Goal: Information Seeking & Learning: Understand process/instructions

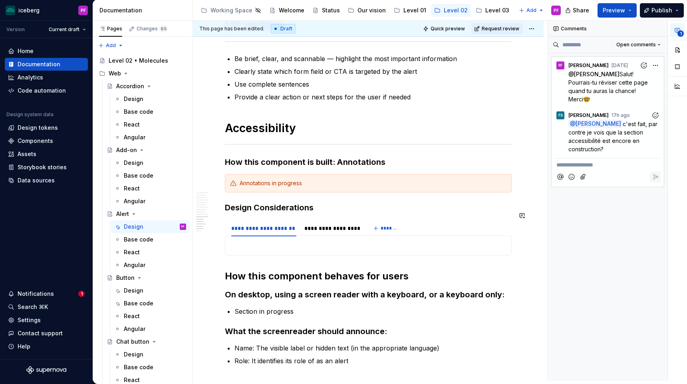
scroll to position [1702, 0]
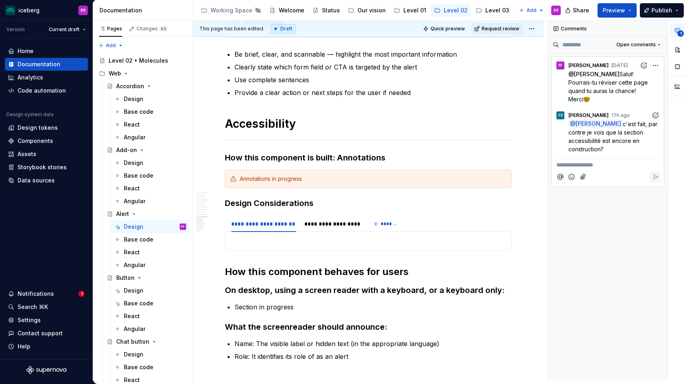
type textarea "*"
click at [571, 165] on p "**********" at bounding box center [608, 165] width 103 height 8
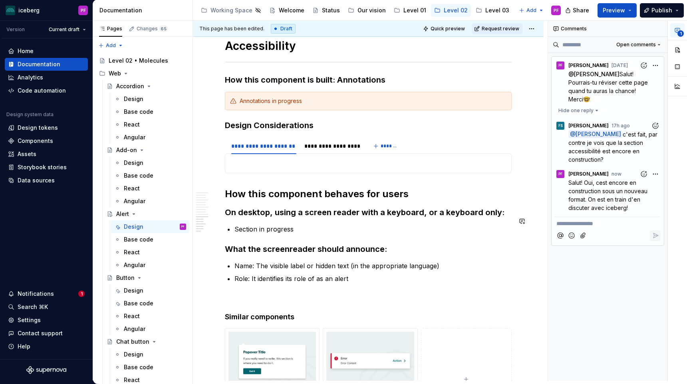
scroll to position [1781, 0]
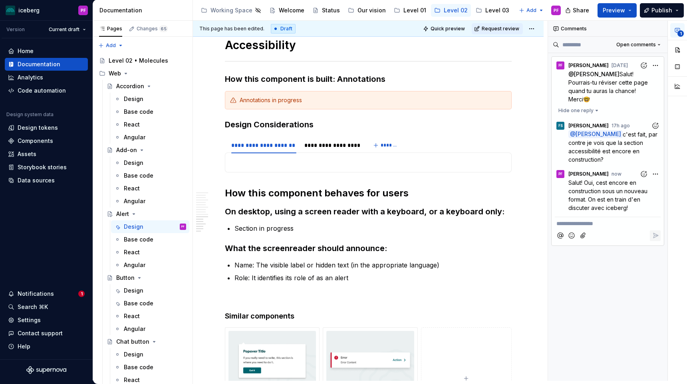
click at [655, 173] on div "**********" at bounding box center [617, 201] width 139 height 360
click at [630, 191] on span "Edit comment" at bounding box center [630, 189] width 38 height 8
type textarea "*"
click at [586, 184] on span "Salut! Oui, cest encore en construction sous un nouveau format. On est en train…" at bounding box center [608, 195] width 81 height 32
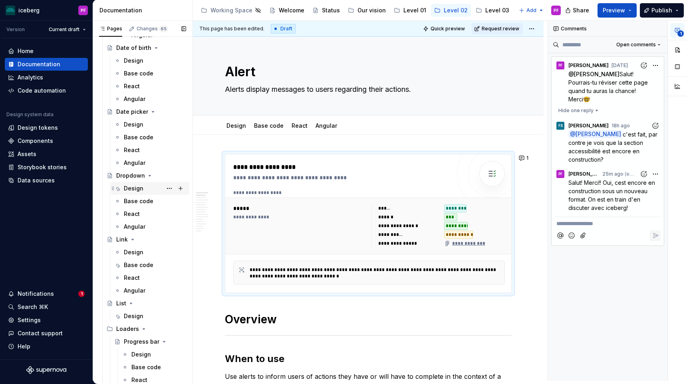
scroll to position [672, 0]
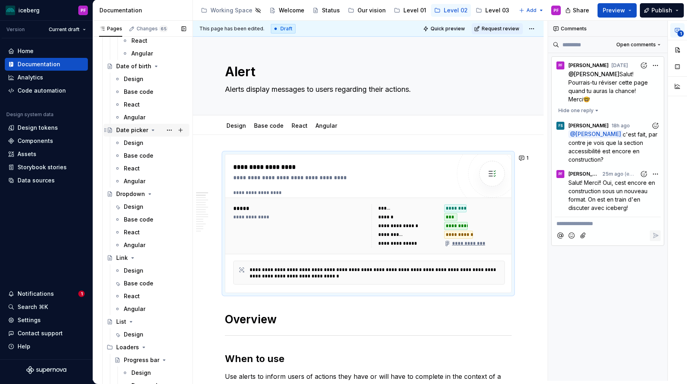
click at [131, 127] on div "Date picker" at bounding box center [132, 130] width 32 height 8
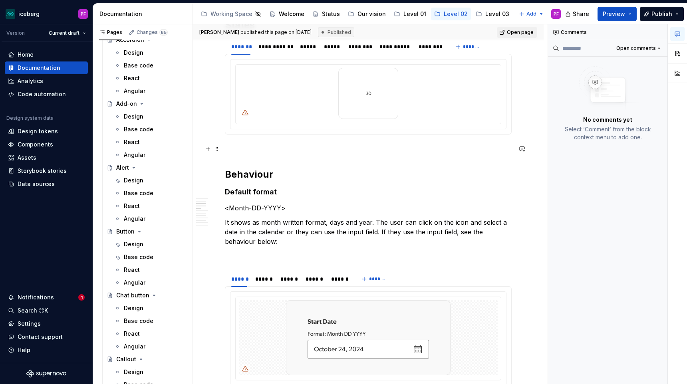
scroll to position [408, 0]
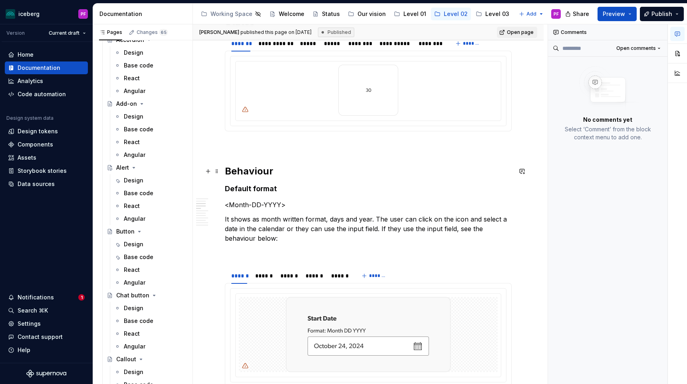
click at [280, 177] on h2 "Behaviour" at bounding box center [368, 171] width 287 height 13
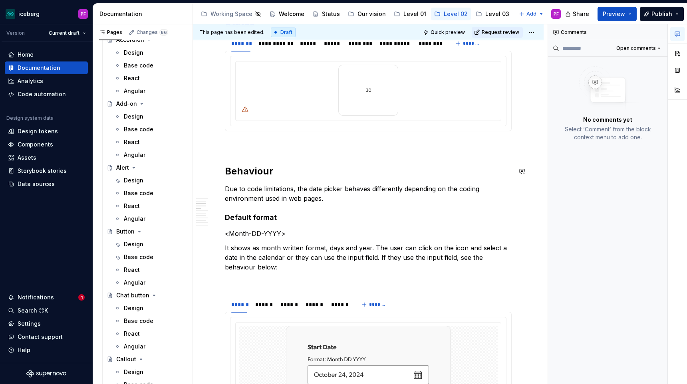
type textarea "*"
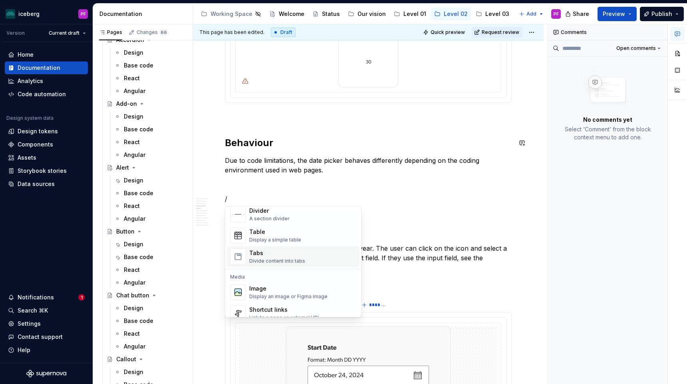
scroll to position [290, 0]
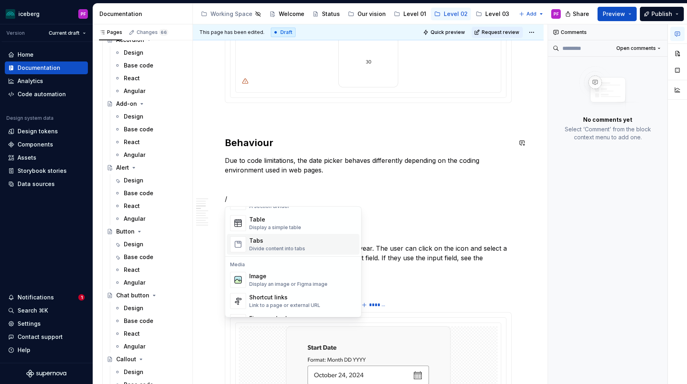
click at [270, 251] on div "Divide content into tabs" at bounding box center [277, 249] width 56 height 6
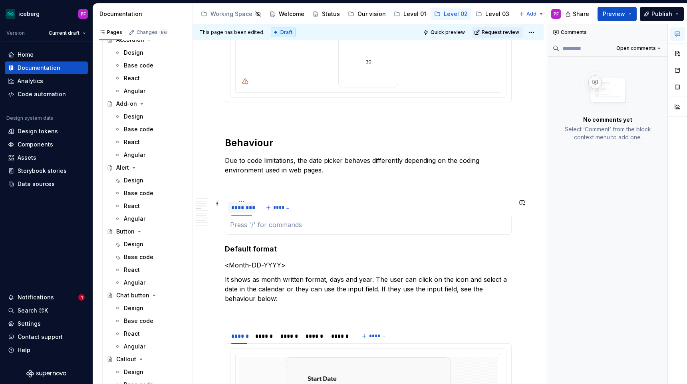
click at [249, 207] on div "********" at bounding box center [241, 208] width 21 height 8
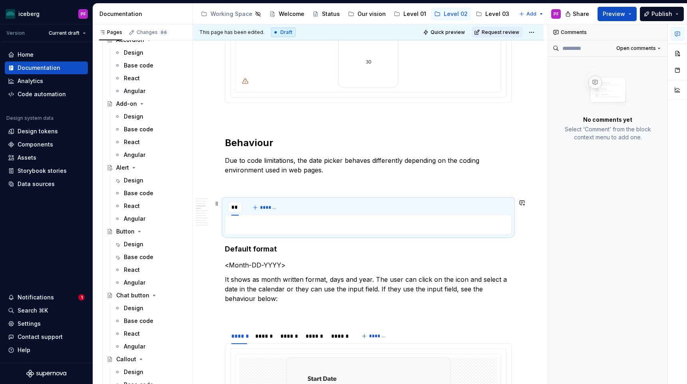
type input "*"
type input "*****"
click at [276, 211] on button "*******" at bounding box center [274, 207] width 32 height 11
type input "**"
type textarea "*"
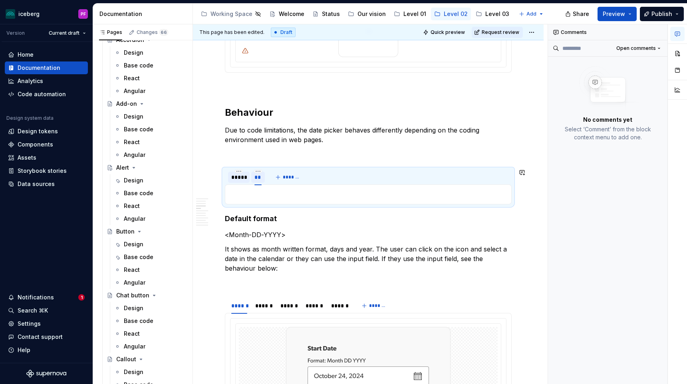
scroll to position [467, 0]
click at [260, 176] on div "**" at bounding box center [257, 177] width 7 height 8
click at [262, 177] on div "**" at bounding box center [258, 176] width 14 height 11
type input "*******"
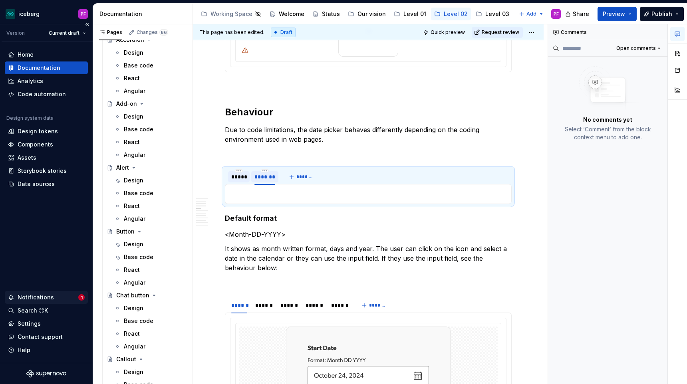
click at [48, 298] on div "Notifications" at bounding box center [36, 298] width 36 height 8
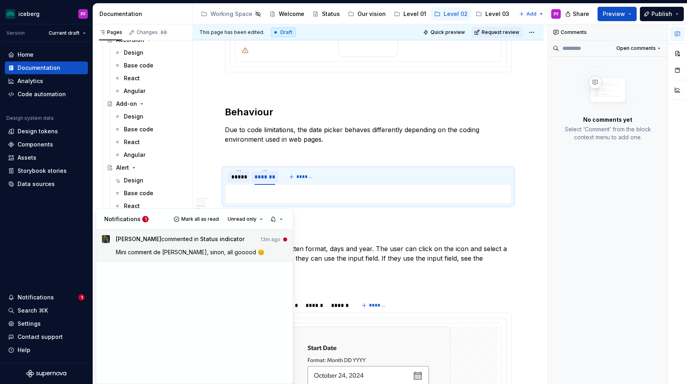
click at [137, 241] on span "[PERSON_NAME]" at bounding box center [139, 239] width 46 height 7
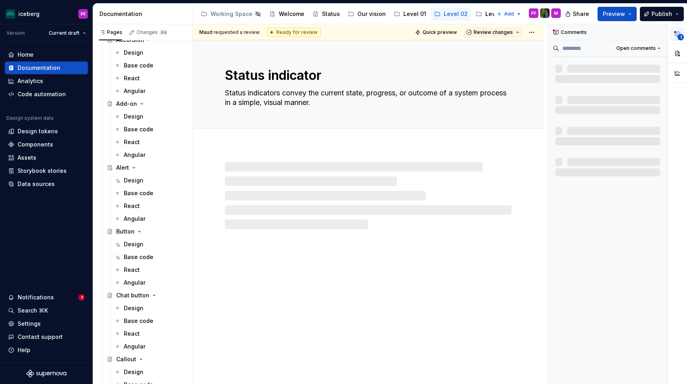
scroll to position [4, 0]
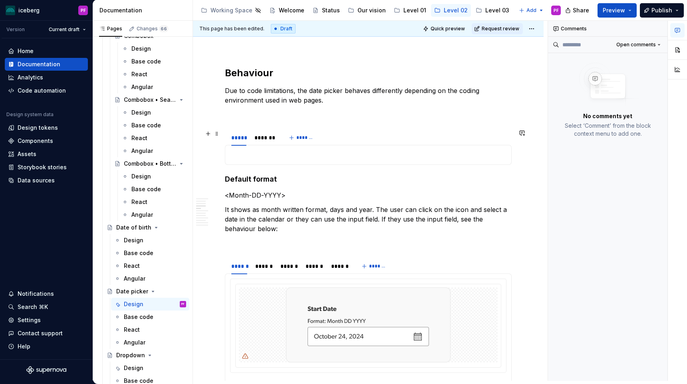
scroll to position [503, 0]
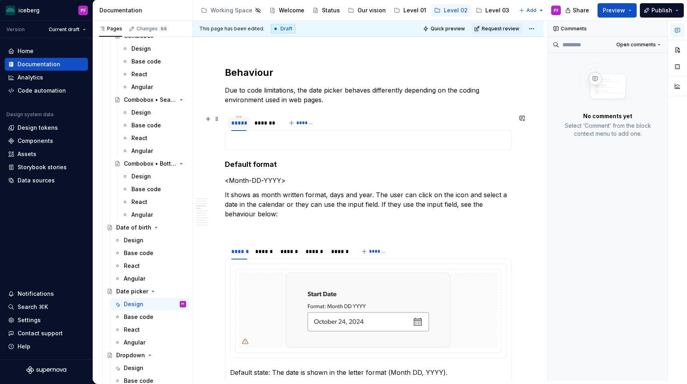
click at [232, 125] on div "*****" at bounding box center [238, 123] width 15 height 8
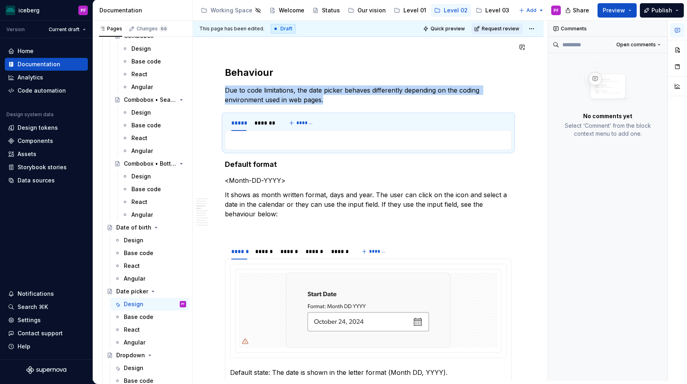
type textarea "*"
click at [264, 139] on p at bounding box center [368, 140] width 276 height 10
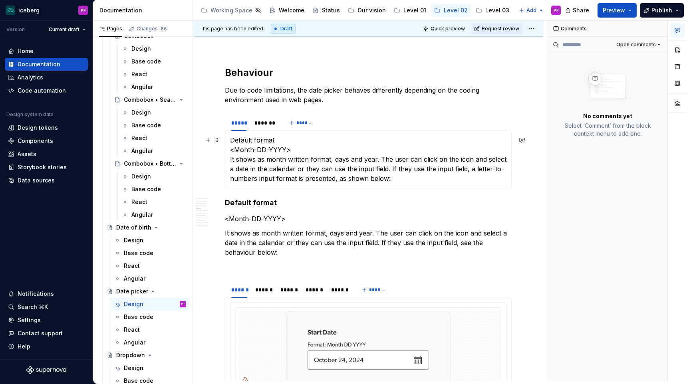
click at [273, 142] on p "Default format  <Month-DD-YYYY>  It shows as month written format, days and yea…" at bounding box center [368, 159] width 276 height 48
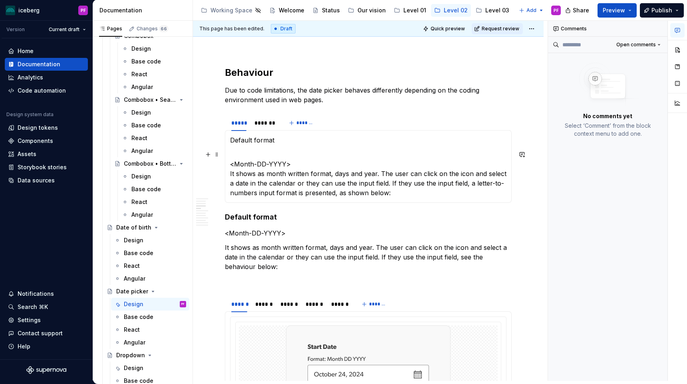
click at [309, 165] on p "<Month-DD-YYYY>  It shows as month written format, days and year. The user can …" at bounding box center [368, 174] width 276 height 48
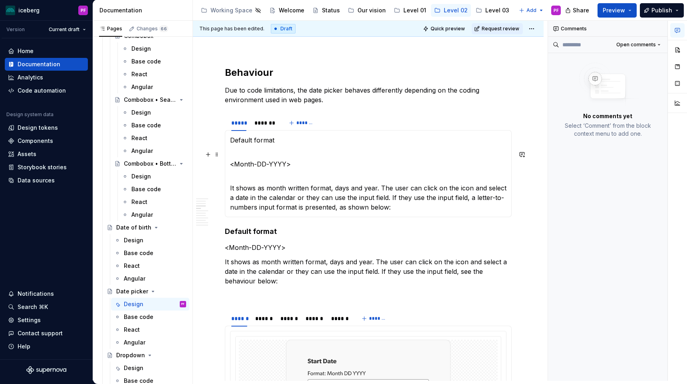
click at [231, 161] on p "<Month-DD-YYYY>" at bounding box center [368, 159] width 276 height 19
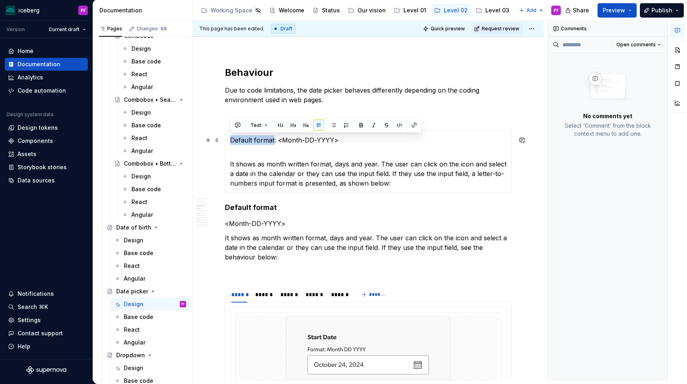
drag, startPoint x: 232, startPoint y: 140, endPoint x: 273, endPoint y: 140, distance: 41.5
click at [273, 140] on p "Default format: <Month-DD-YYYY>" at bounding box center [368, 140] width 276 height 10
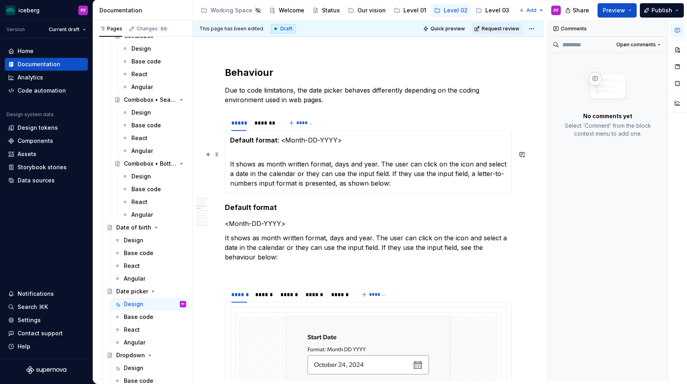
click at [287, 160] on p "It shows as month written format, days and year. The user can click on the icon…" at bounding box center [368, 169] width 276 height 38
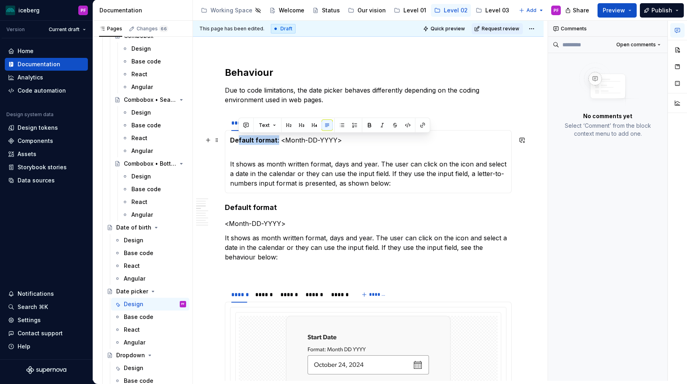
drag, startPoint x: 276, startPoint y: 139, endPoint x: 227, endPoint y: 141, distance: 48.4
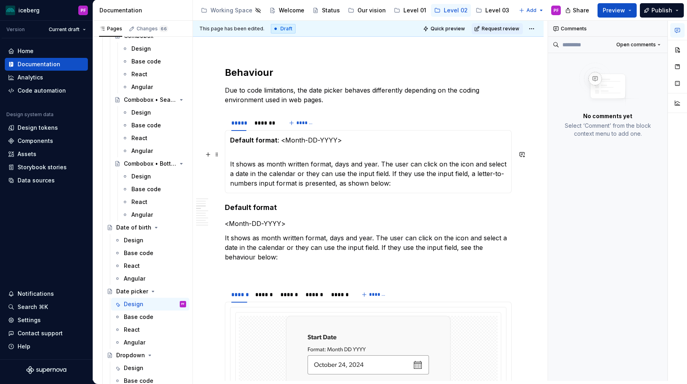
click at [253, 146] on section-item-column "Default format : <Month-DD-YYYY>  It shows as month written format, days and ye…" at bounding box center [368, 161] width 276 height 53
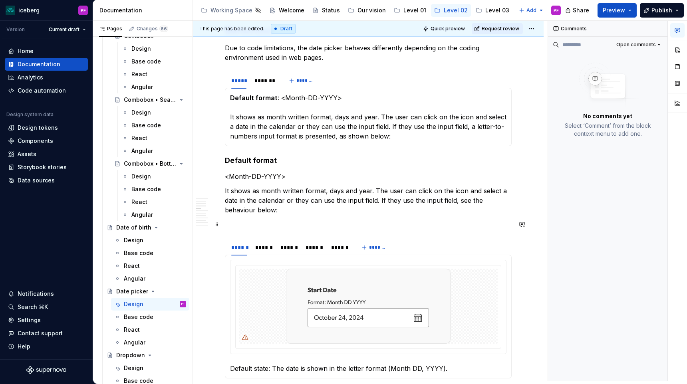
scroll to position [555, 0]
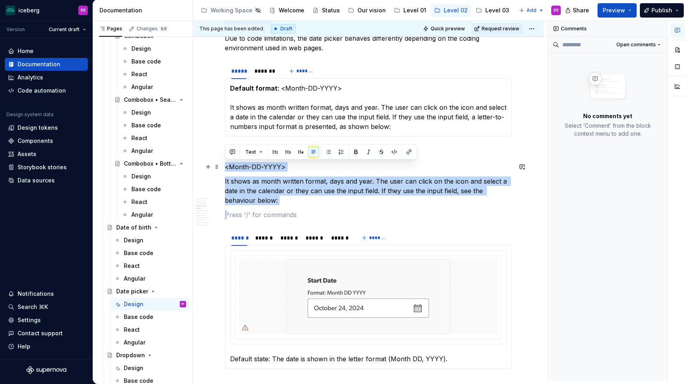
drag, startPoint x: 245, startPoint y: 207, endPoint x: 227, endPoint y: 169, distance: 42.0
click at [267, 188] on p "It shows as month written format, days and year. The user can click on the icon…" at bounding box center [368, 191] width 287 height 29
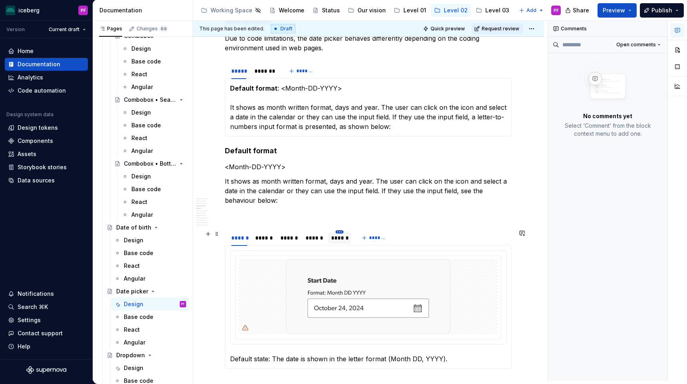
click at [337, 231] on html "iceberg PF Version Current draft Home Documentation Analytics Code automation D…" at bounding box center [343, 192] width 687 height 384
click at [332, 226] on html "iceberg PF Version Current draft Home Documentation Analytics Code automation D…" at bounding box center [343, 192] width 687 height 384
click at [233, 253] on div at bounding box center [369, 297] width 276 height 93
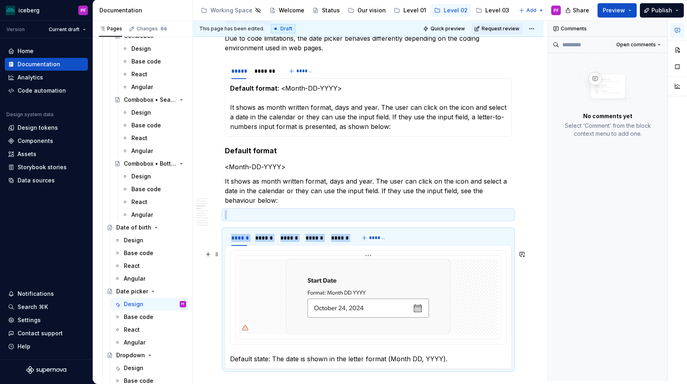
drag, startPoint x: 229, startPoint y: 225, endPoint x: 365, endPoint y: 306, distance: 158.4
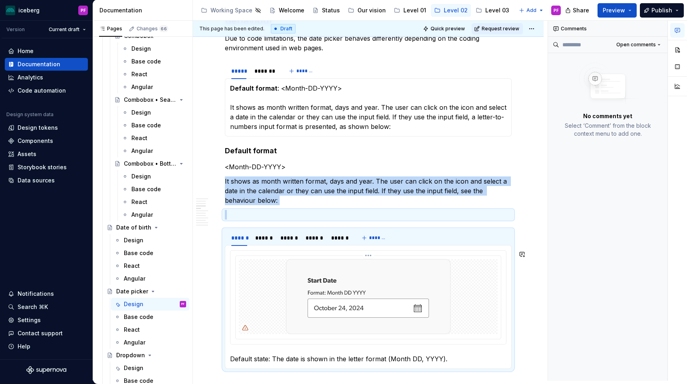
copy div "It shows as month written format, days and year. The user can click on the icon…"
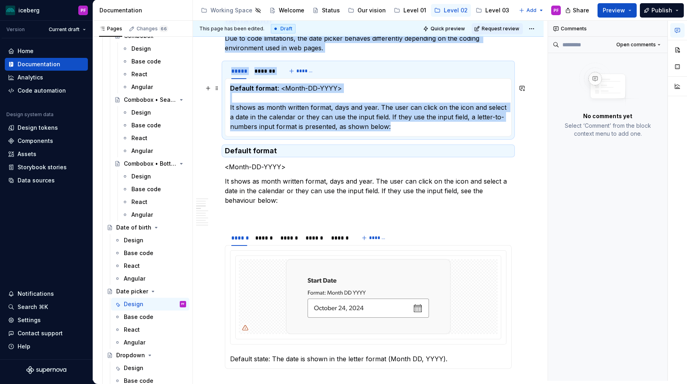
click at [396, 126] on p "Default format : <Month-DD-YYYY>  It shows as month written format, days and ye…" at bounding box center [368, 107] width 276 height 48
click at [390, 127] on p "Default format : <Month-DD-YYYY>  It shows as month written format, days and ye…" at bounding box center [368, 107] width 276 height 48
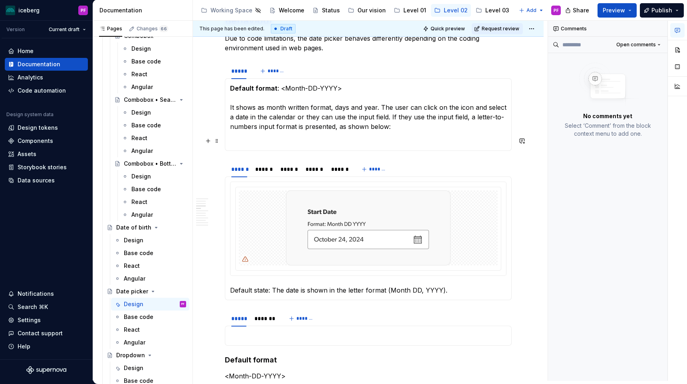
click at [265, 142] on p at bounding box center [368, 141] width 276 height 10
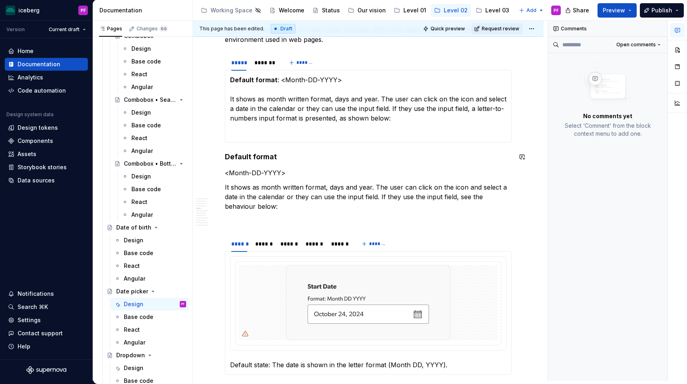
scroll to position [564, 0]
click at [393, 123] on section-item-column "Default format : <Month-DD-YYYY>  It shows as month written format, days and ye…" at bounding box center [368, 105] width 276 height 62
click at [268, 61] on div "*******" at bounding box center [264, 62] width 21 height 8
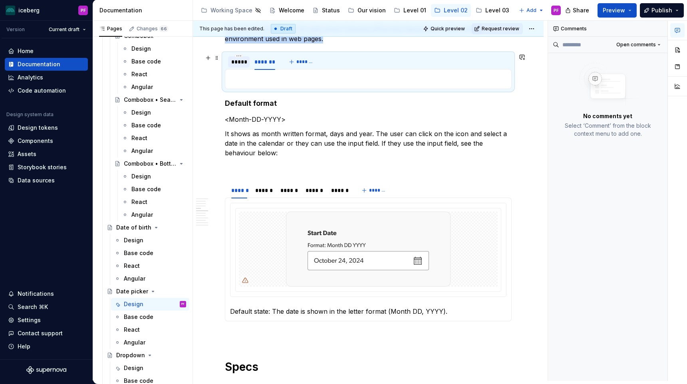
click at [237, 64] on div "*****" at bounding box center [238, 62] width 15 height 8
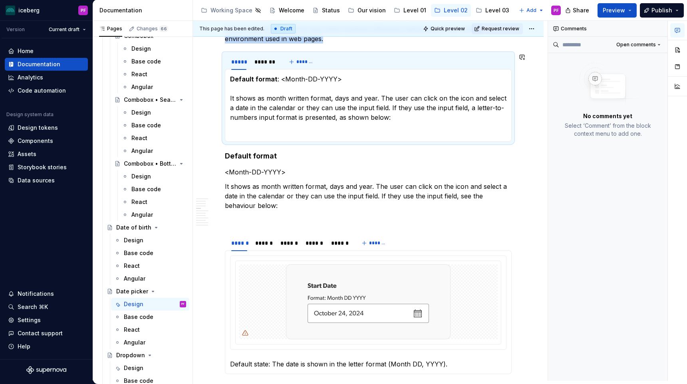
click at [244, 136] on p at bounding box center [368, 132] width 276 height 10
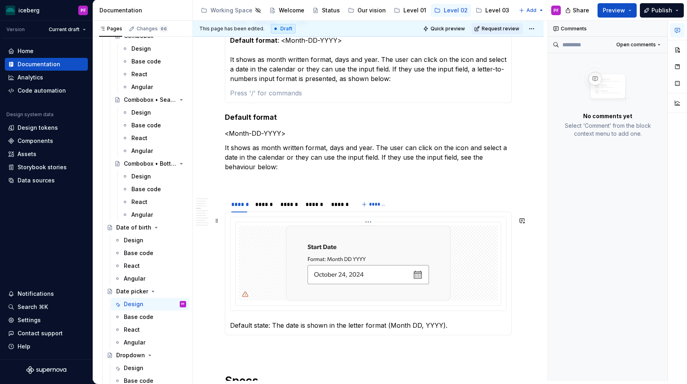
scroll to position [605, 0]
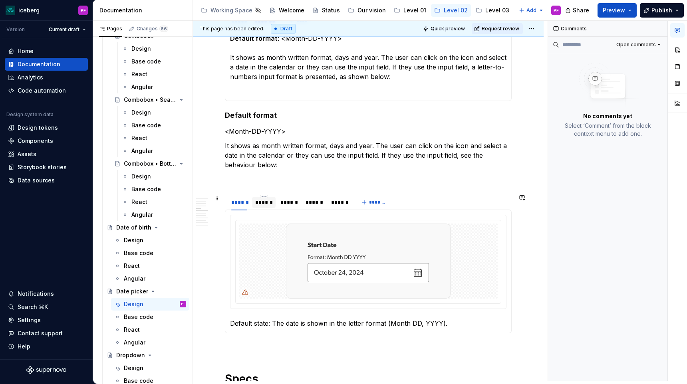
click at [262, 207] on div "******" at bounding box center [264, 202] width 24 height 11
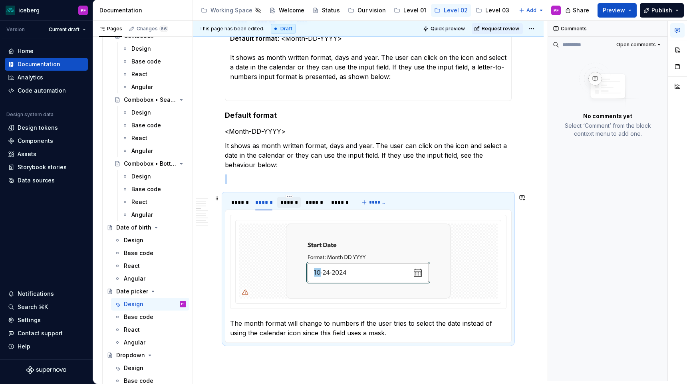
click at [292, 207] on div "******" at bounding box center [289, 202] width 24 height 11
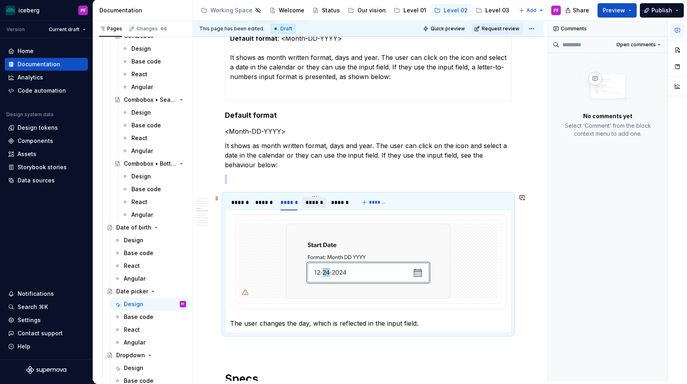
click at [320, 204] on div "******" at bounding box center [314, 203] width 17 height 8
click at [338, 204] on div "******" at bounding box center [339, 203] width 17 height 8
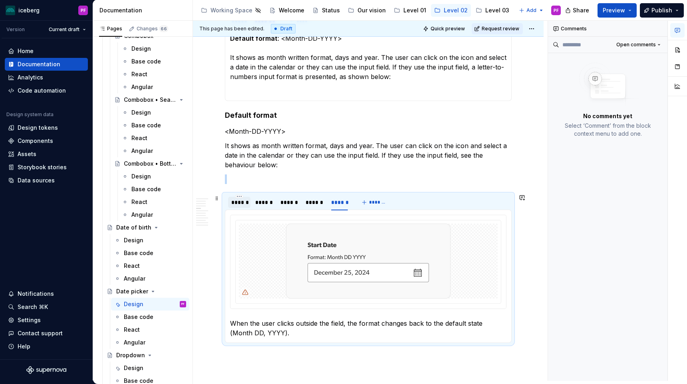
click at [236, 204] on div "******" at bounding box center [239, 203] width 16 height 8
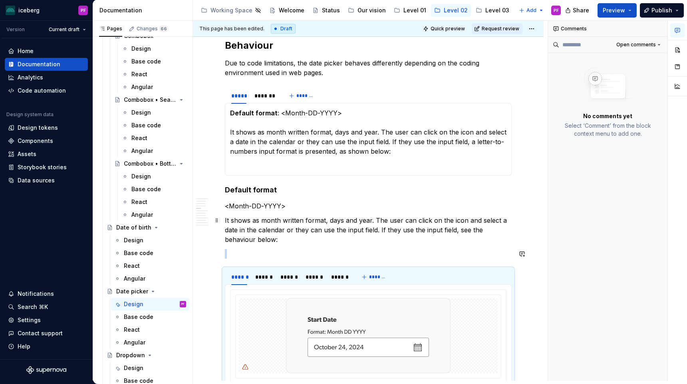
scroll to position [527, 0]
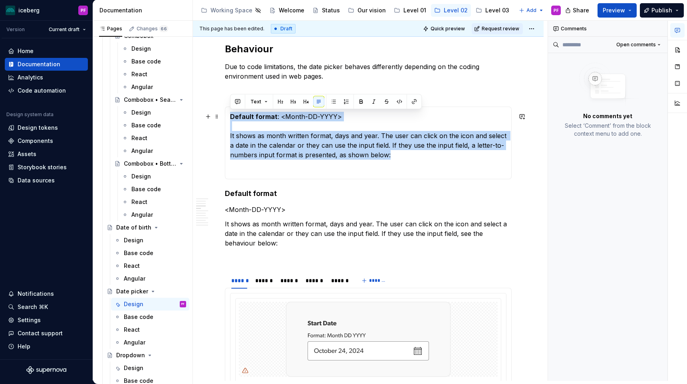
drag, startPoint x: 343, startPoint y: 159, endPoint x: 227, endPoint y: 119, distance: 122.4
click at [227, 119] on div "Default format : <Month-DD-YYYY>  It shows as month written format, days and ye…" at bounding box center [368, 143] width 287 height 73
copy p "Default format : <Month-DD-YYYY>  It shows as month written format, days and ye…"
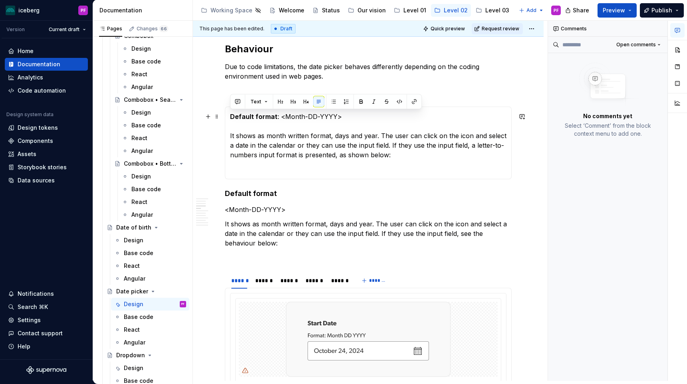
click at [335, 143] on p "Default format : <Month-DD-YYYY>  It shows as month written format, days and ye…" at bounding box center [368, 136] width 276 height 48
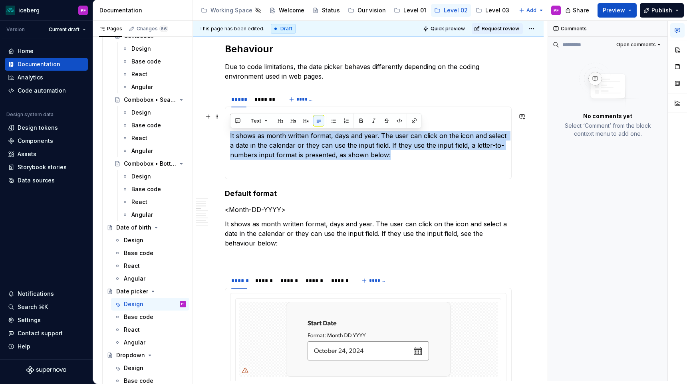
drag, startPoint x: 331, startPoint y: 155, endPoint x: 227, endPoint y: 137, distance: 105.5
click at [227, 137] on div "Default format : <Month-DD-YYYY>  It shows as month written format, days and ye…" at bounding box center [368, 143] width 287 height 73
copy p "It shows as month written format, days and year. The user can click on the icon…"
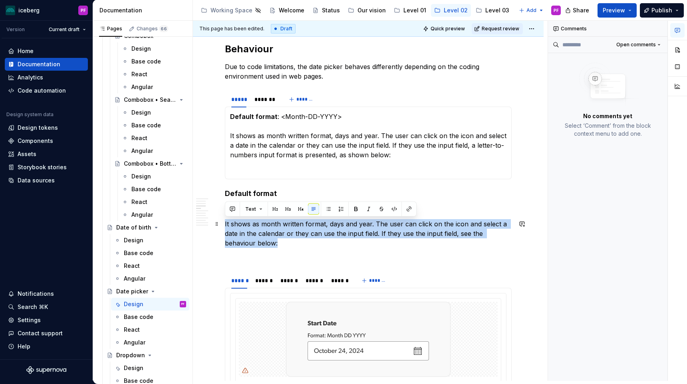
drag, startPoint x: 252, startPoint y: 243, endPoint x: 222, endPoint y: 226, distance: 34.3
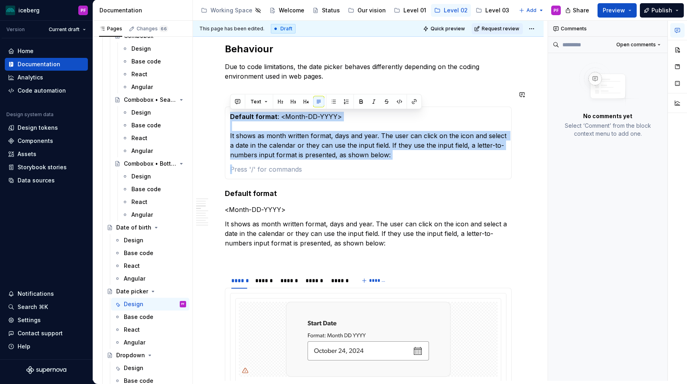
drag, startPoint x: 380, startPoint y: 170, endPoint x: 202, endPoint y: 110, distance: 187.7
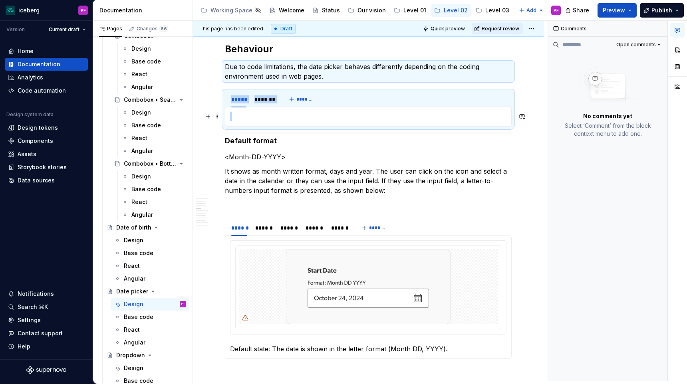
drag, startPoint x: 245, startPoint y: 87, endPoint x: 285, endPoint y: 117, distance: 50.3
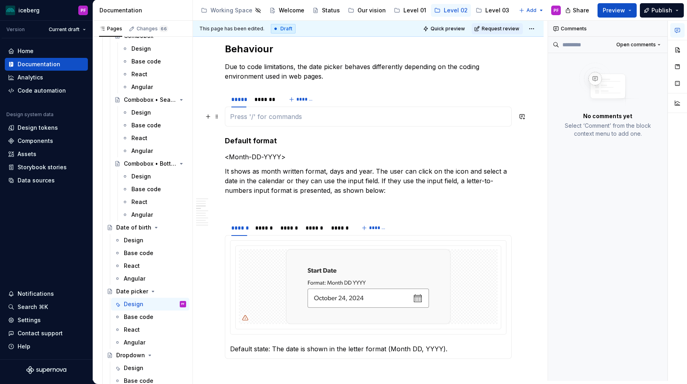
click at [305, 121] on p at bounding box center [368, 117] width 276 height 10
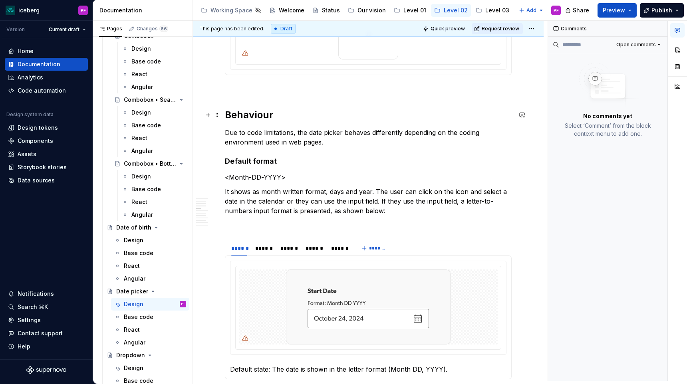
click at [277, 115] on h2 "Behaviour" at bounding box center [368, 115] width 287 height 13
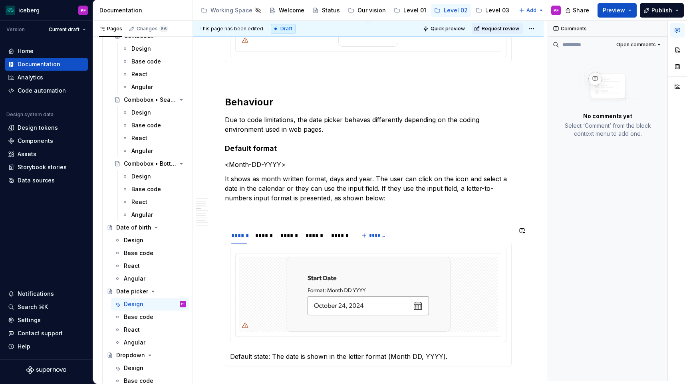
scroll to position [478, 0]
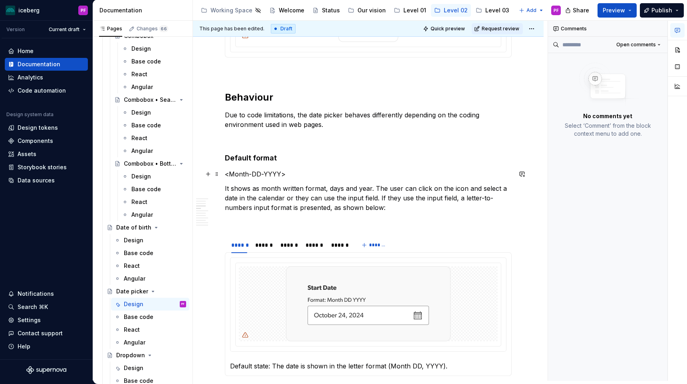
click at [225, 175] on p "<Month-DD-YYYY>" at bounding box center [368, 174] width 287 height 10
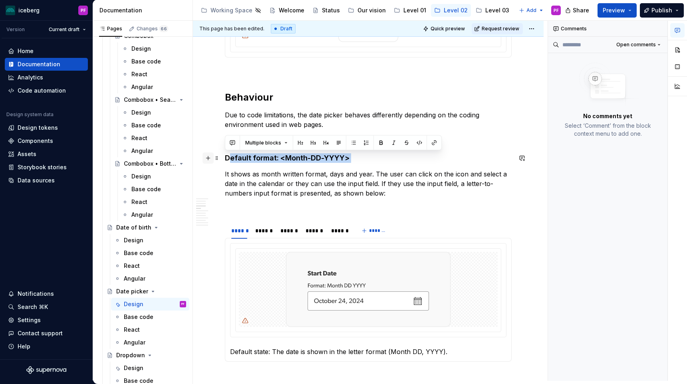
drag, startPoint x: 350, startPoint y: 163, endPoint x: 213, endPoint y: 157, distance: 137.6
click at [335, 143] on button "button" at bounding box center [338, 142] width 11 height 11
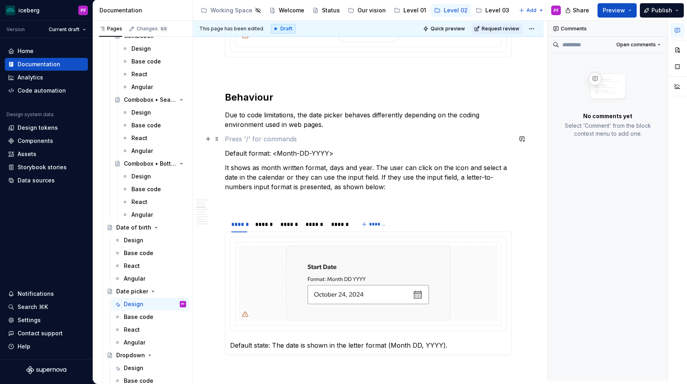
click at [316, 141] on p at bounding box center [368, 139] width 287 height 10
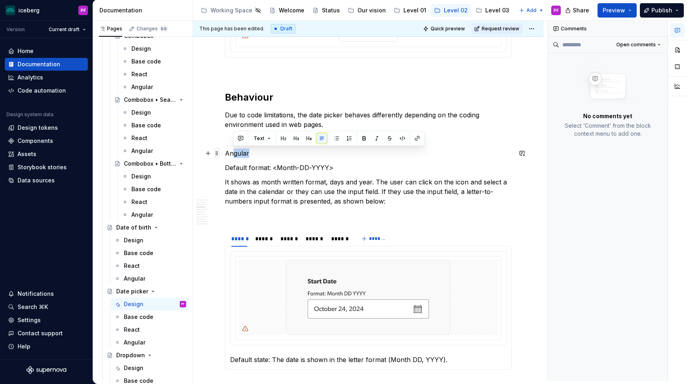
drag, startPoint x: 261, startPoint y: 153, endPoint x: 215, endPoint y: 154, distance: 45.9
click at [287, 137] on button "button" at bounding box center [287, 138] width 11 height 11
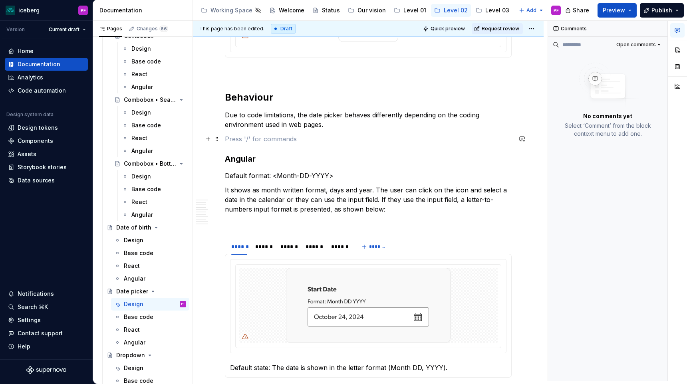
click at [262, 140] on p at bounding box center [368, 139] width 287 height 10
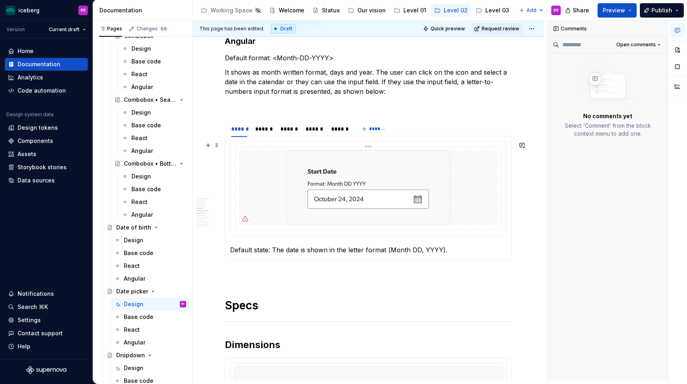
scroll to position [595, 0]
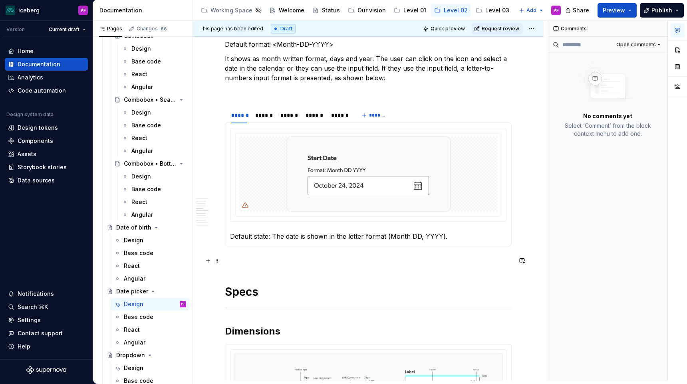
click at [250, 258] on p at bounding box center [368, 261] width 287 height 10
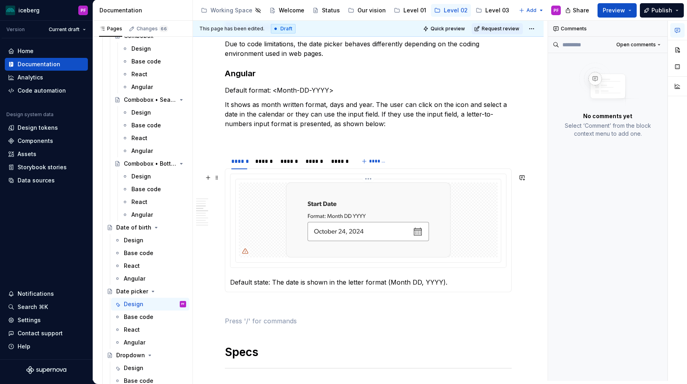
scroll to position [548, 0]
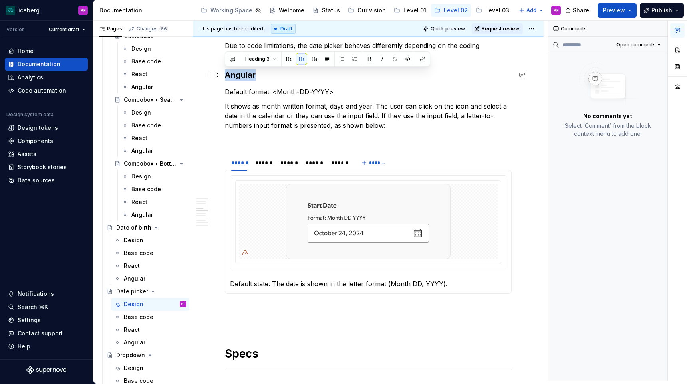
drag, startPoint x: 226, startPoint y: 73, endPoint x: 258, endPoint y: 76, distance: 32.1
click at [258, 76] on h3 "Angular" at bounding box center [368, 75] width 287 height 11
copy h3 "Angular"
click at [237, 312] on p at bounding box center [368, 309] width 287 height 10
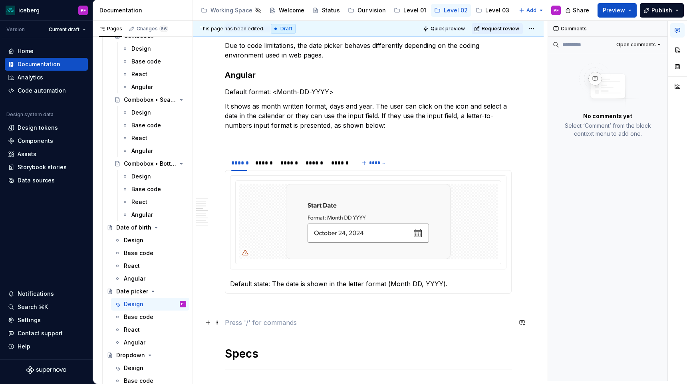
click at [238, 320] on p at bounding box center [368, 323] width 287 height 10
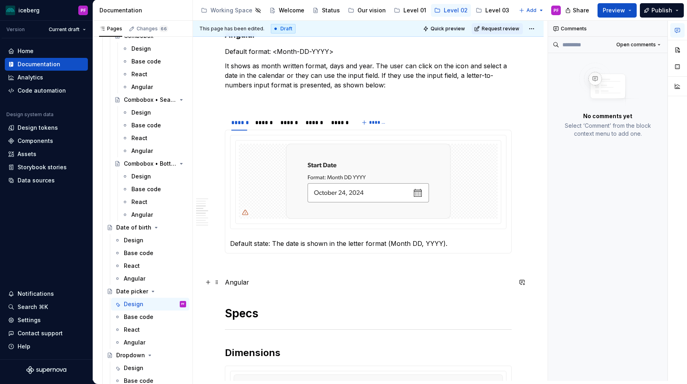
scroll to position [590, 0]
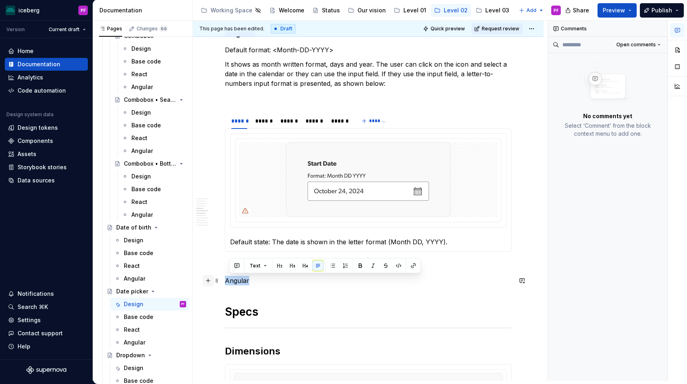
drag, startPoint x: 219, startPoint y: 282, endPoint x: 205, endPoint y: 278, distance: 14.0
click at [272, 266] on button "button" at bounding box center [275, 265] width 11 height 11
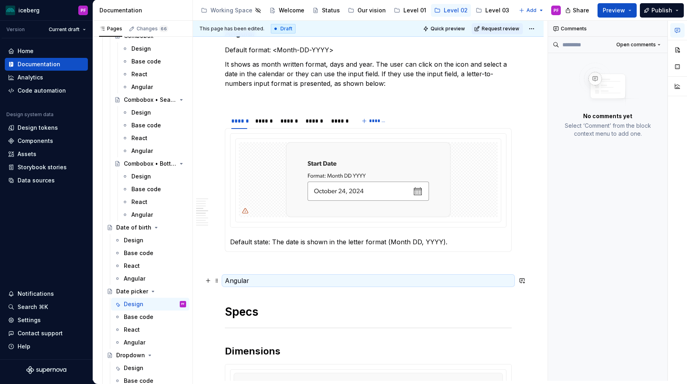
click at [251, 278] on p "Angular" at bounding box center [368, 281] width 287 height 10
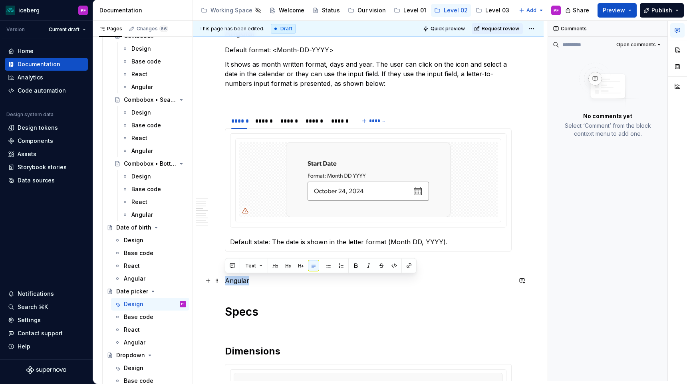
drag, startPoint x: 257, startPoint y: 280, endPoint x: 222, endPoint y: 279, distance: 35.2
click at [288, 268] on button "button" at bounding box center [287, 265] width 11 height 11
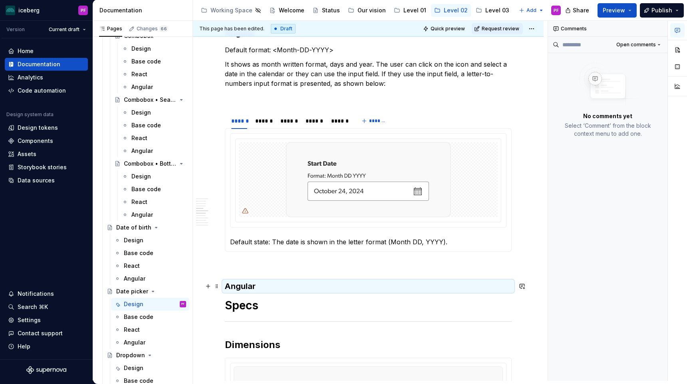
click at [257, 288] on h3 "Angular" at bounding box center [368, 286] width 287 height 11
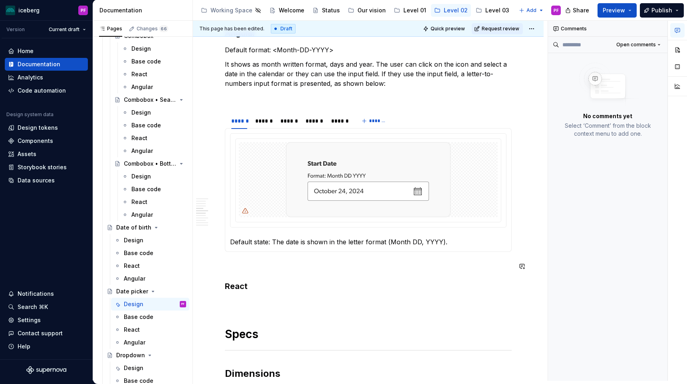
click at [252, 268] on p at bounding box center [368, 267] width 287 height 10
click at [261, 97] on p at bounding box center [368, 98] width 287 height 10
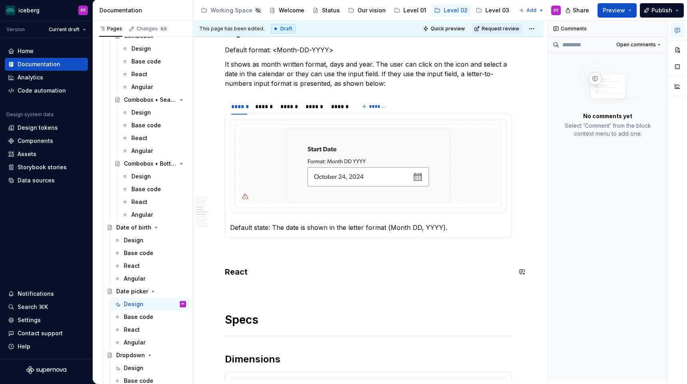
click at [246, 286] on p at bounding box center [368, 289] width 287 height 10
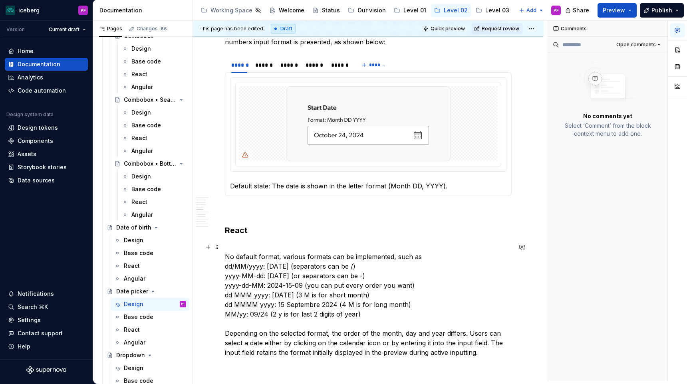
scroll to position [632, 0]
click at [424, 254] on p "No default format, various formats can be implemented, such as dd/MM/yyyy: [DAT…" at bounding box center [368, 304] width 287 height 125
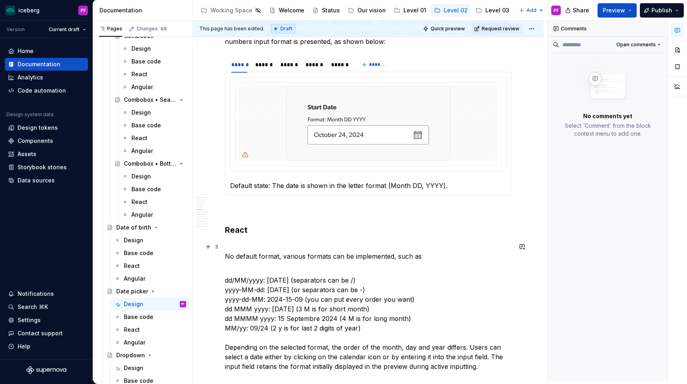
click at [279, 257] on p "No default format, various formats can be implemented, such as" at bounding box center [368, 251] width 287 height 19
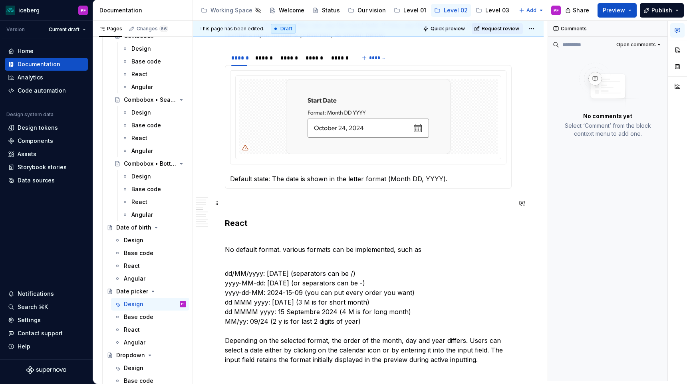
scroll to position [649, 0]
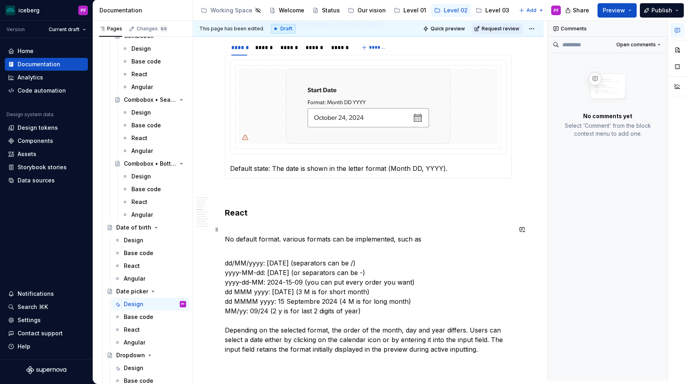
click at [291, 227] on p "No default format. various formats can be implemented, such as" at bounding box center [368, 234] width 287 height 19
click at [286, 241] on p "No default format. various formats can be implemented, such as" at bounding box center [368, 234] width 287 height 19
drag, startPoint x: 282, startPoint y: 241, endPoint x: 226, endPoint y: 241, distance: 56.7
click at [226, 241] on p "No default format. Various formats can be implemented, such as" at bounding box center [368, 234] width 287 height 19
click at [226, 264] on p "dd/MM/yyyy: [DATE] (separators can be /) yyyy-MM-dd: [DATE] (or separators can …" at bounding box center [368, 306] width 287 height 115
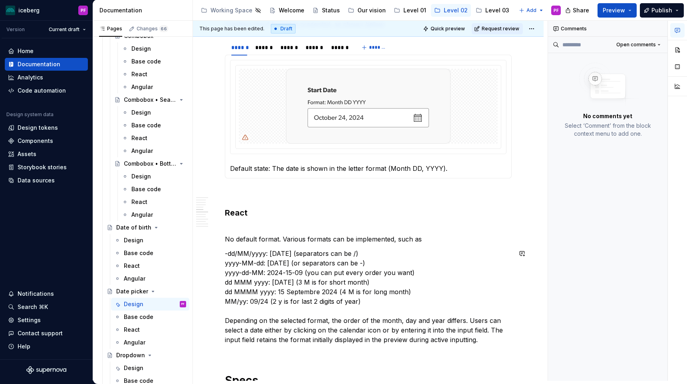
scroll to position [666, 0]
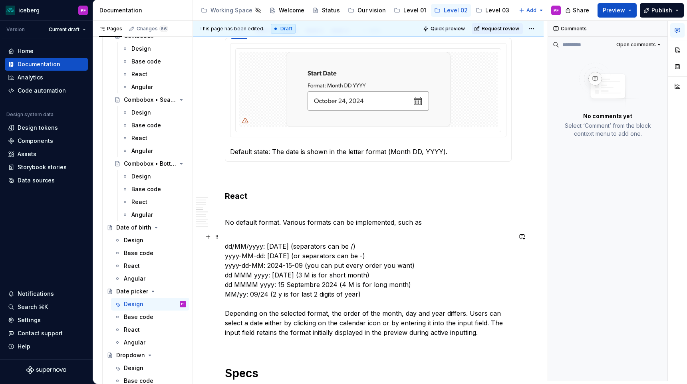
click at [225, 310] on p "dd/MM/yyyy: [DATE] (separators can be /) yyyy-MM-dd: [DATE] (or separators can …" at bounding box center [368, 289] width 287 height 115
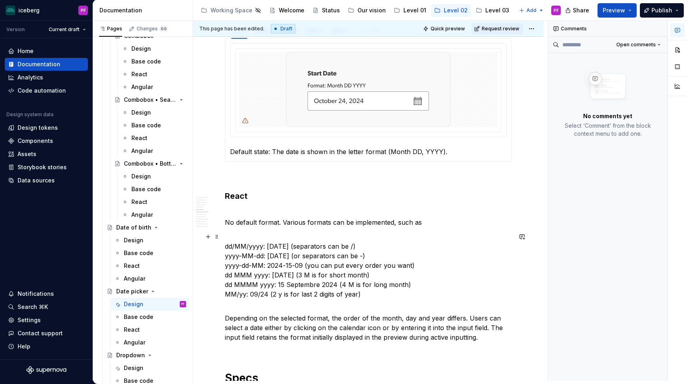
click at [225, 250] on p "dd/MM/yyyy: [DATE] (separators can be /) yyyy-MM-dd: [DATE] (or separators can …" at bounding box center [368, 270] width 287 height 77
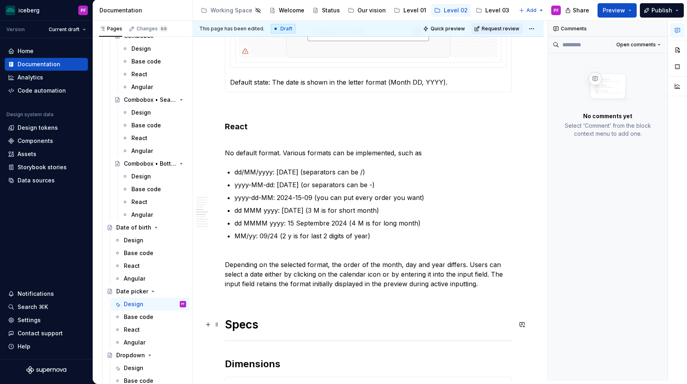
scroll to position [739, 0]
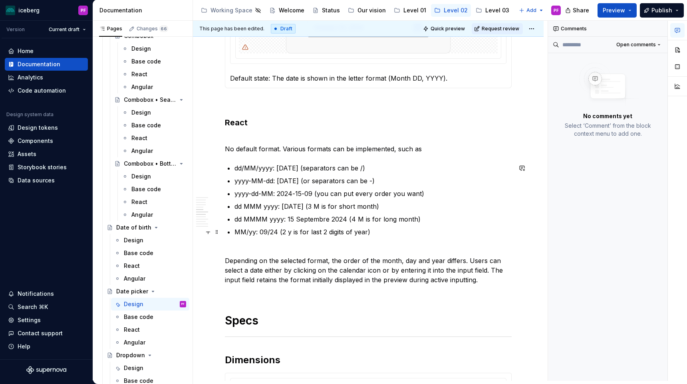
click at [253, 244] on p "MM/yy: 09/24 (2 y is for last 2 digits of year)" at bounding box center [373, 236] width 277 height 19
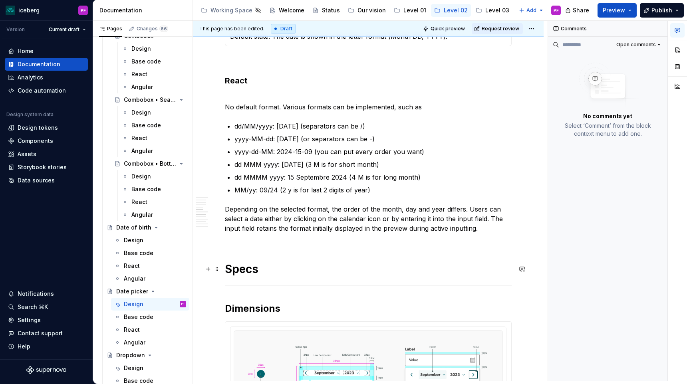
scroll to position [793, 0]
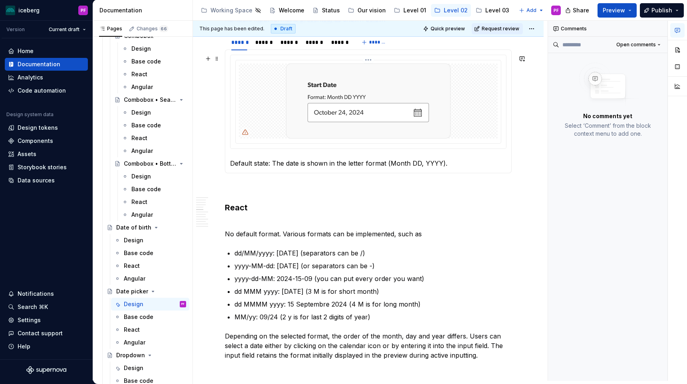
scroll to position [650, 0]
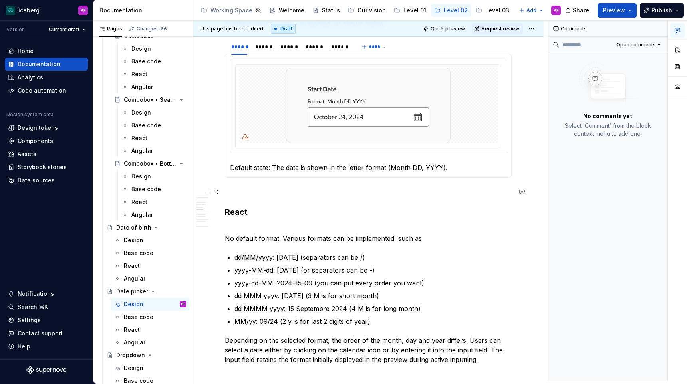
click at [240, 188] on p at bounding box center [368, 192] width 287 height 10
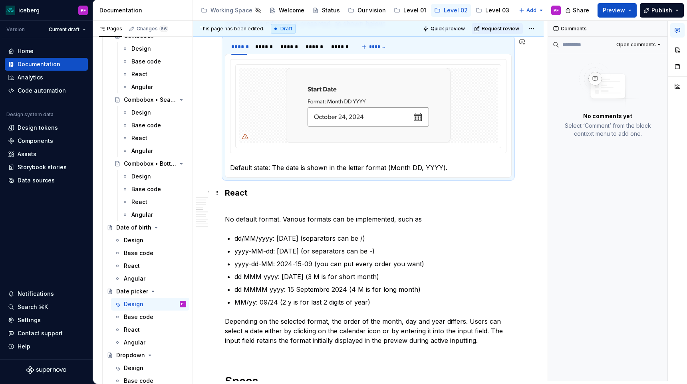
click at [245, 197] on h3 "React" at bounding box center [368, 192] width 287 height 11
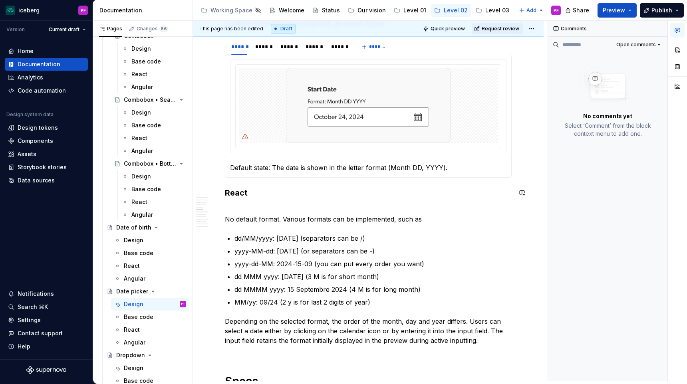
click at [248, 205] on p "No default format. Various formats can be implemented, such as" at bounding box center [368, 214] width 287 height 19
click at [225, 219] on p "No default format. Various formats can be implemented, such as" at bounding box center [368, 214] width 287 height 19
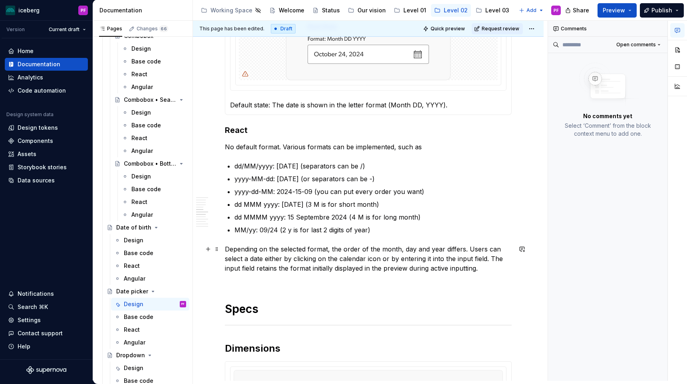
scroll to position [713, 0]
click at [237, 273] on p "Depending on the selected format, the order of the month, day and year differs.…" at bounding box center [368, 263] width 287 height 38
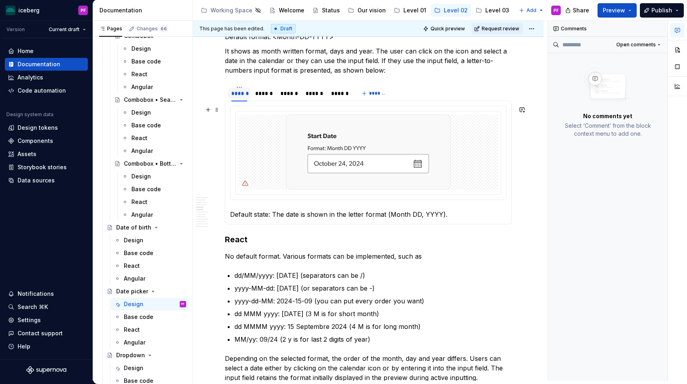
scroll to position [601, 0]
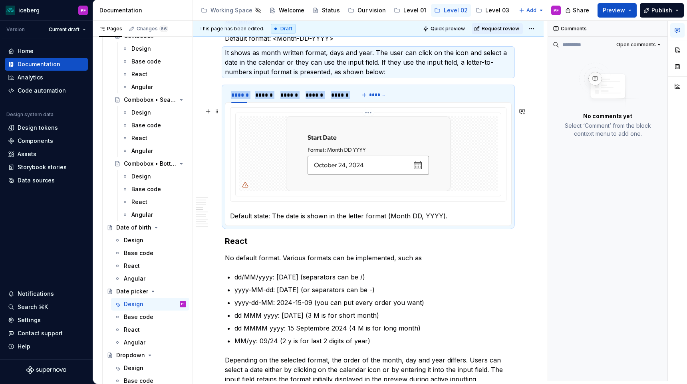
drag, startPoint x: 237, startPoint y: 79, endPoint x: 316, endPoint y: 170, distance: 120.3
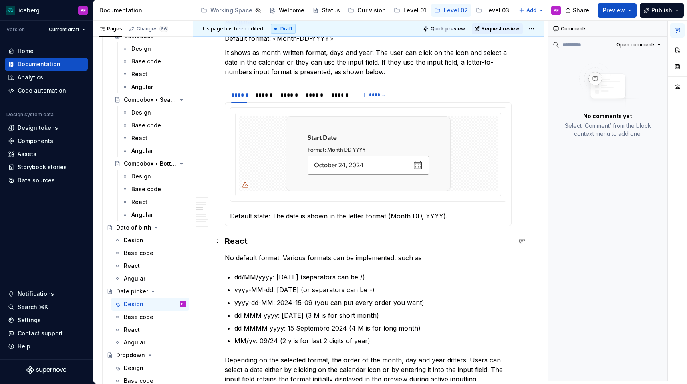
click at [479, 236] on h3 "React" at bounding box center [368, 241] width 287 height 11
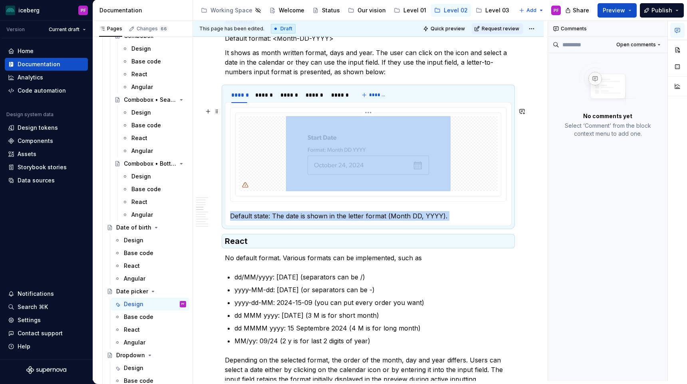
drag, startPoint x: 473, startPoint y: 232, endPoint x: 370, endPoint y: 165, distance: 121.9
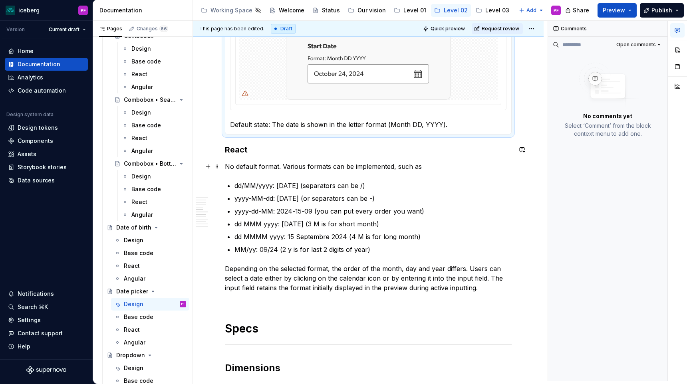
scroll to position [702, 0]
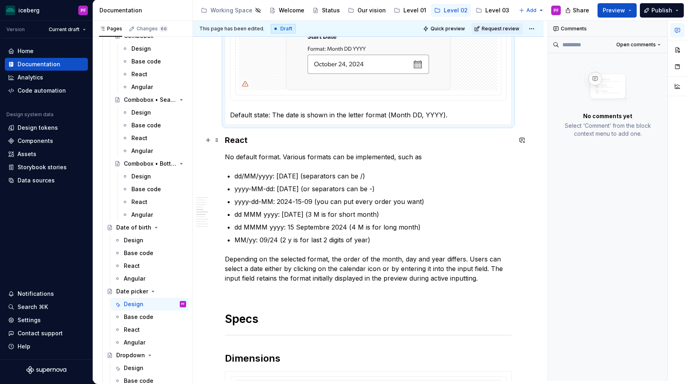
click at [225, 141] on h3 "React" at bounding box center [368, 140] width 287 height 11
click at [235, 288] on p "Depending on the selected format, the order of the month, day and year differs.…" at bounding box center [368, 273] width 287 height 38
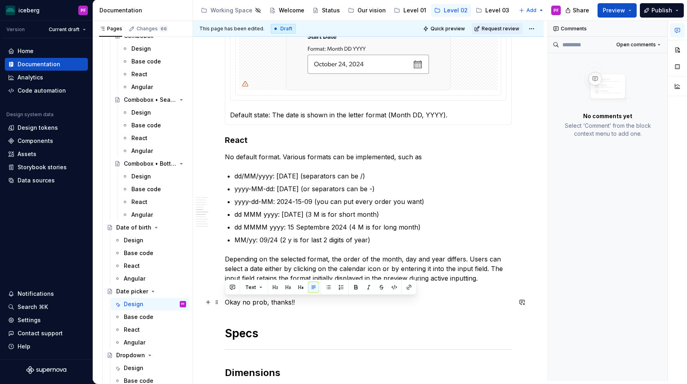
drag, startPoint x: 302, startPoint y: 302, endPoint x: 202, endPoint y: 297, distance: 99.6
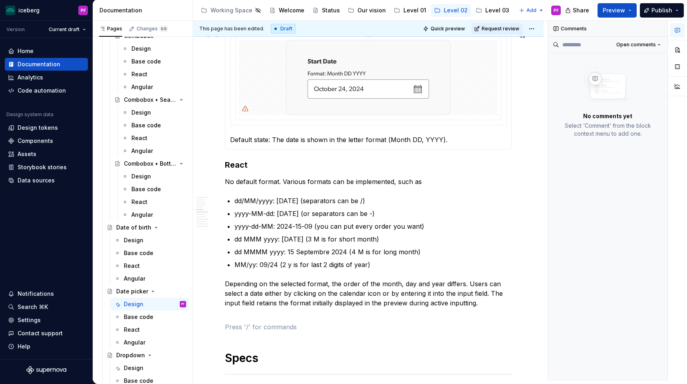
scroll to position [666, 0]
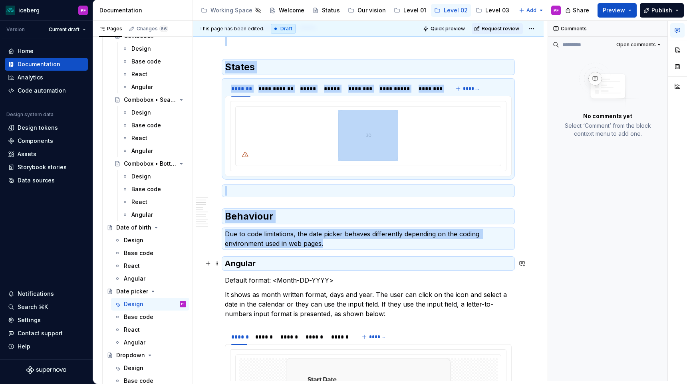
drag, startPoint x: 262, startPoint y: 143, endPoint x: 231, endPoint y: 260, distance: 120.6
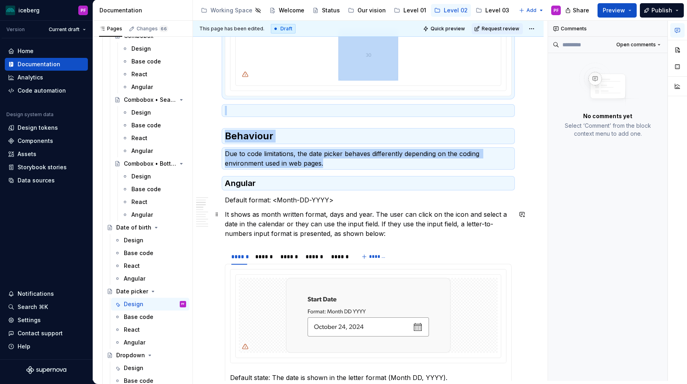
scroll to position [443, 0]
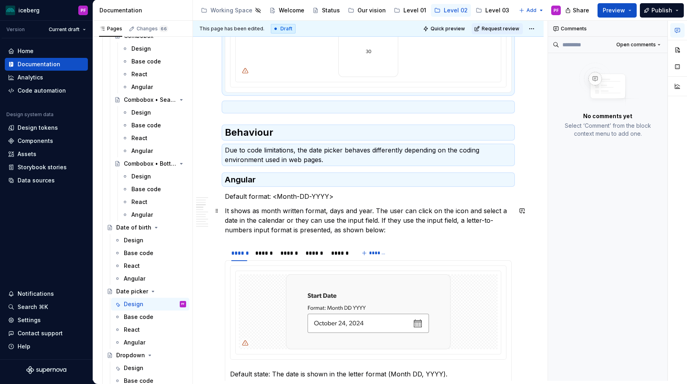
click at [409, 227] on p "It shows as month written format, days and year. The user can click on the icon…" at bounding box center [368, 220] width 287 height 29
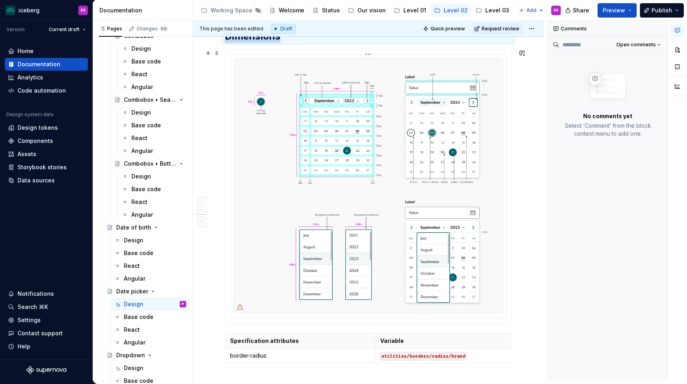
drag, startPoint x: 399, startPoint y: 231, endPoint x: 425, endPoint y: 98, distance: 134.9
click at [425, 98] on div "**********" at bounding box center [368, 252] width 287 height 2274
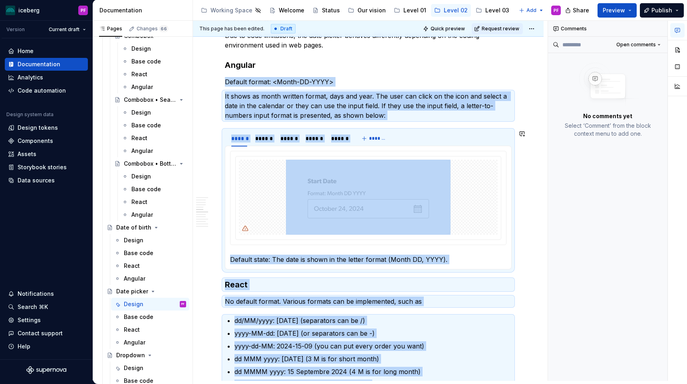
scroll to position [674, 0]
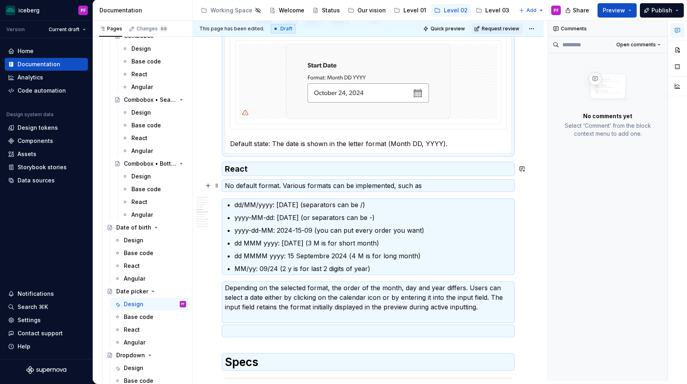
click at [357, 182] on p "No default format. Various formats can be implemented, such as" at bounding box center [368, 186] width 287 height 10
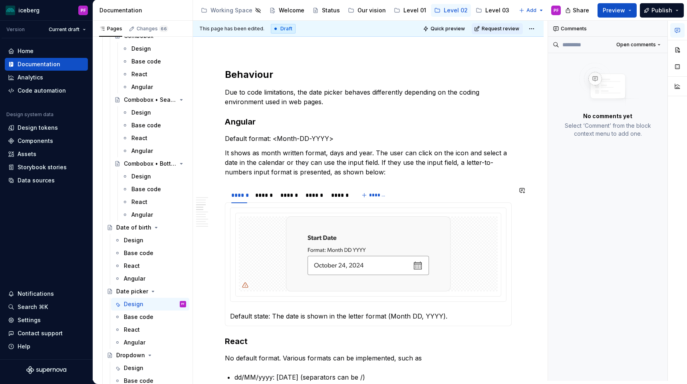
scroll to position [522, 0]
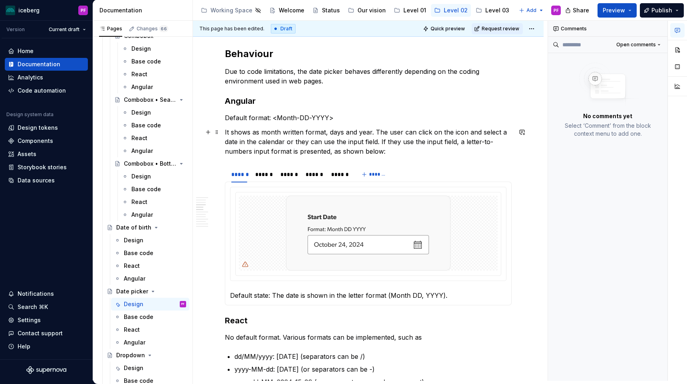
click at [391, 151] on p "It shows as month written format, days and year. The user can click on the icon…" at bounding box center [368, 141] width 287 height 29
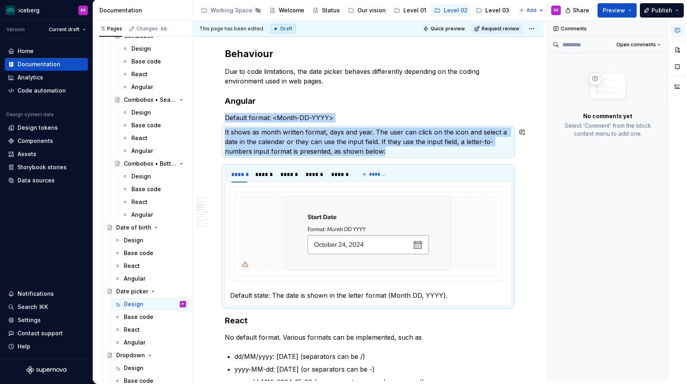
copy div "Default format: <Month-DD-YYYY> It shows as month written format, days and year…"
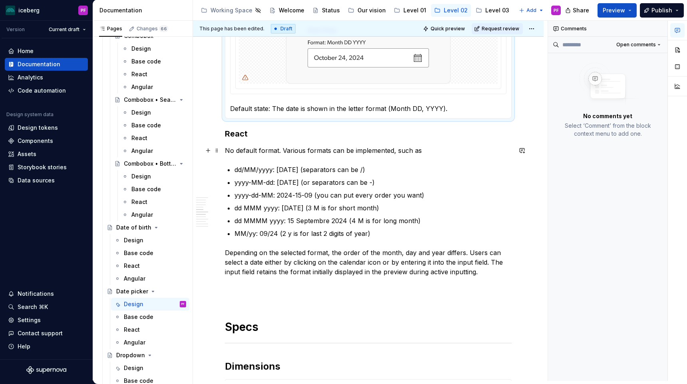
scroll to position [710, 0]
copy div "Default format: <Month-DD-YYYY> It shows as month written format, days and year…"
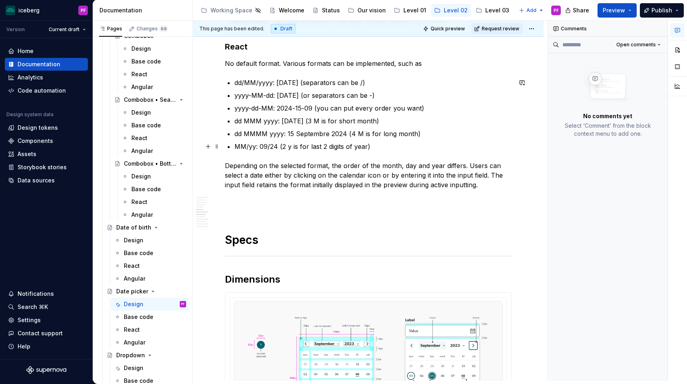
scroll to position [801, 0]
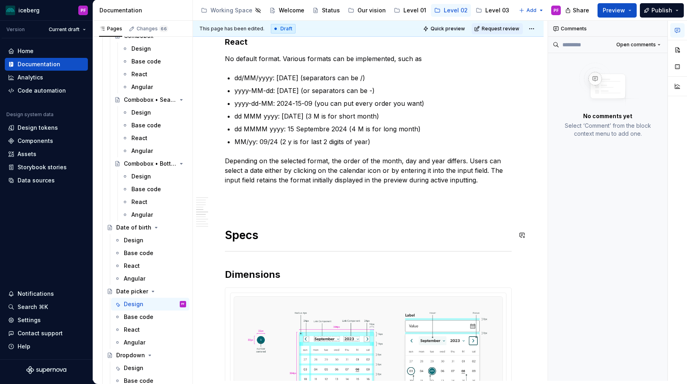
click at [252, 201] on p at bounding box center [368, 204] width 287 height 10
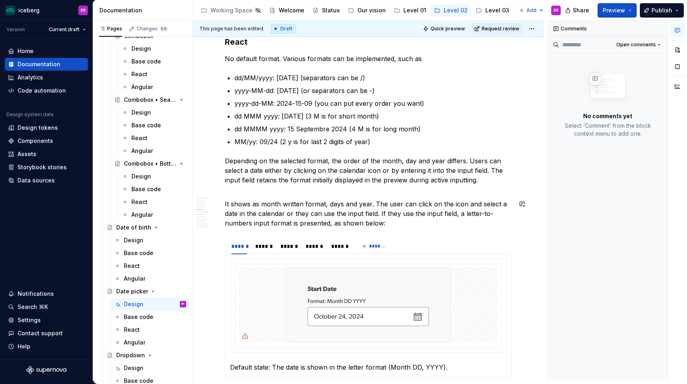
drag, startPoint x: 390, startPoint y: 229, endPoint x: 227, endPoint y: 196, distance: 166.3
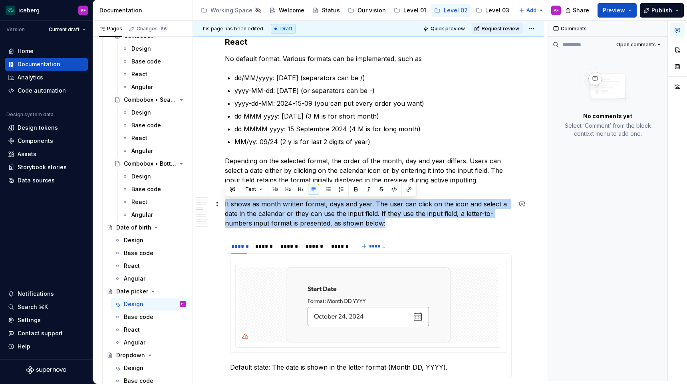
drag, startPoint x: 225, startPoint y: 204, endPoint x: 391, endPoint y: 222, distance: 166.4
click at [391, 222] on p "It shows as month written format, days and year. The user can click on the icon…" at bounding box center [368, 213] width 287 height 29
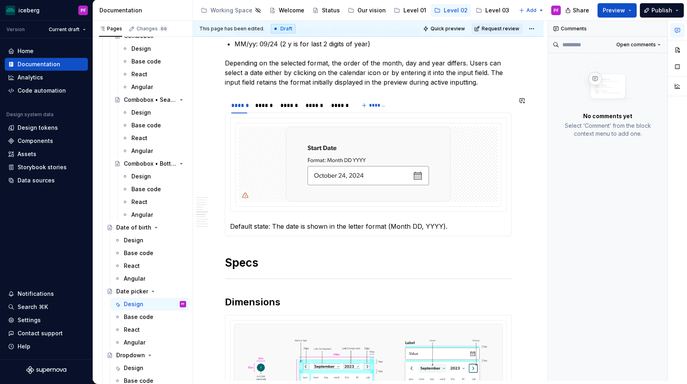
scroll to position [901, 0]
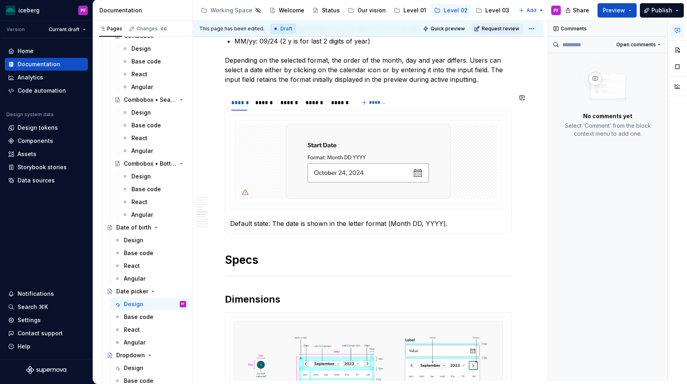
click at [261, 234] on section "****** ****** ****** ****** ****** ******* Default state: The date is shown in …" at bounding box center [368, 164] width 287 height 140
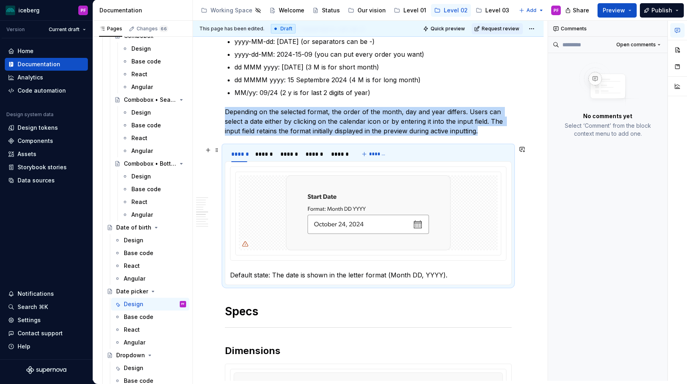
scroll to position [856, 0]
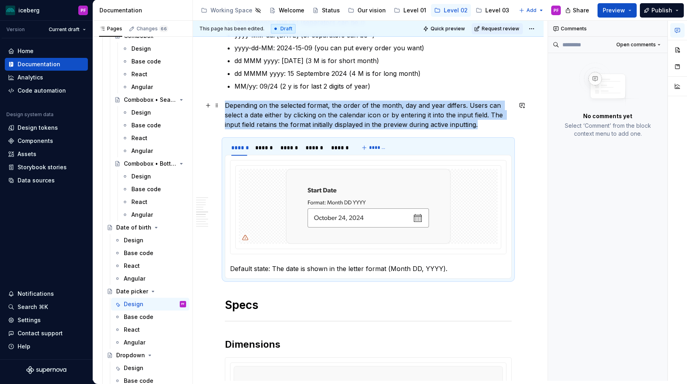
click at [481, 123] on p "Depending on the selected format, the order of the month, day and year differs.…" at bounding box center [368, 115] width 287 height 29
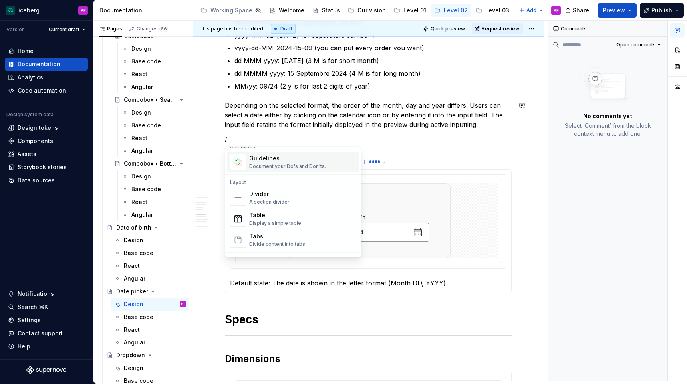
scroll to position [238, 0]
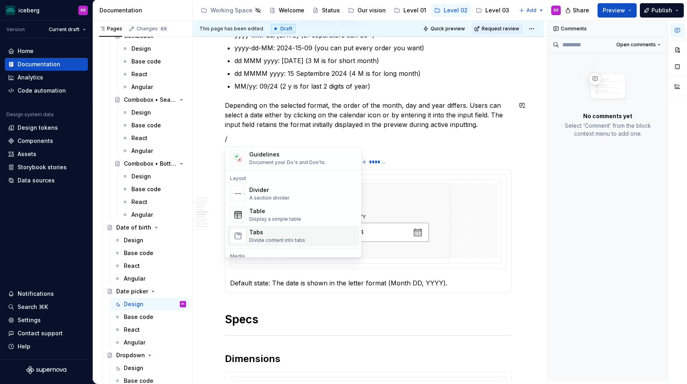
click at [281, 229] on div "Tabs" at bounding box center [277, 233] width 56 height 8
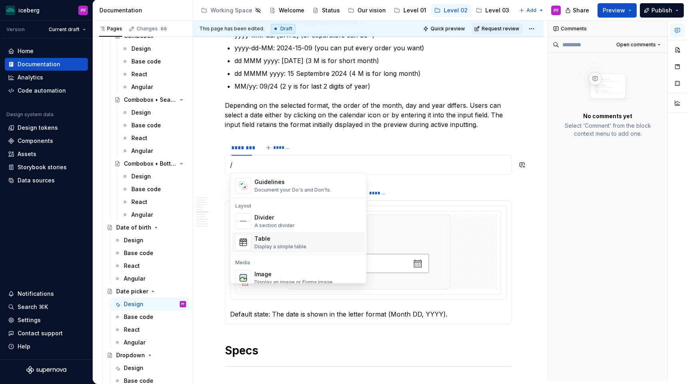
scroll to position [237, 0]
click at [270, 241] on div "Table" at bounding box center [280, 239] width 52 height 8
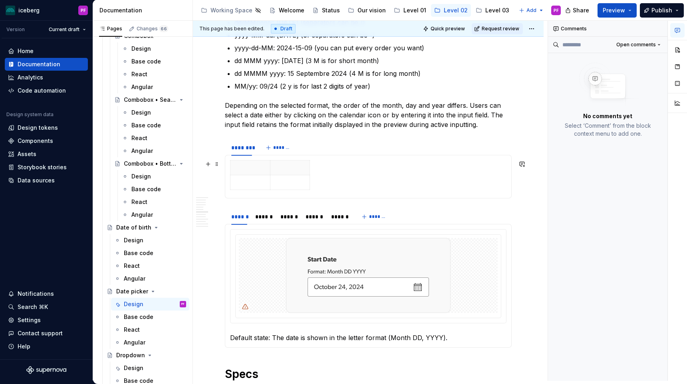
click at [327, 177] on div at bounding box center [368, 176] width 276 height 33
drag, startPoint x: 327, startPoint y: 188, endPoint x: 331, endPoint y: 194, distance: 7.8
click at [331, 194] on div at bounding box center [368, 177] width 287 height 44
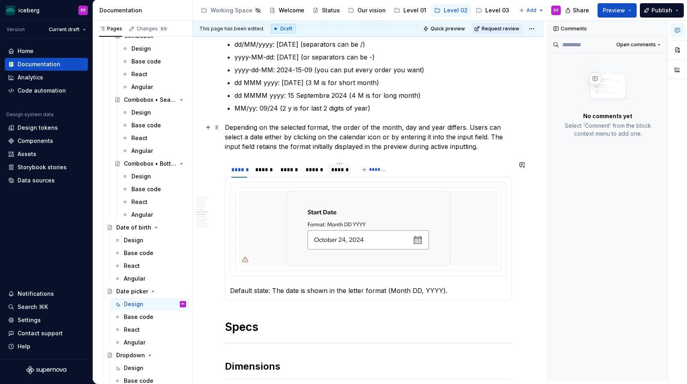
scroll to position [825, 0]
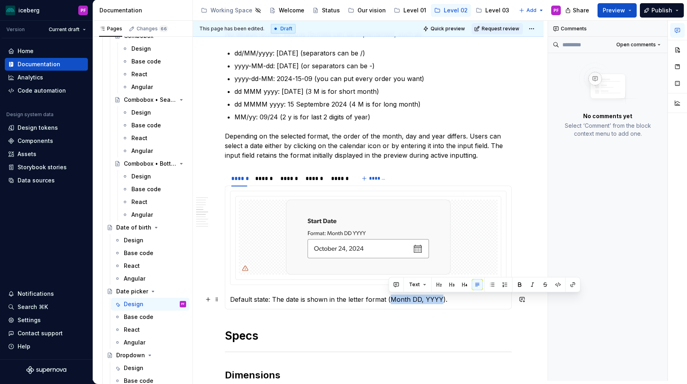
drag, startPoint x: 390, startPoint y: 300, endPoint x: 437, endPoint y: 304, distance: 47.7
click at [437, 304] on p "Default state: The date is shown in the letter format (Month DD, YYYY)." at bounding box center [368, 300] width 276 height 10
click at [263, 182] on div "******" at bounding box center [263, 179] width 17 height 8
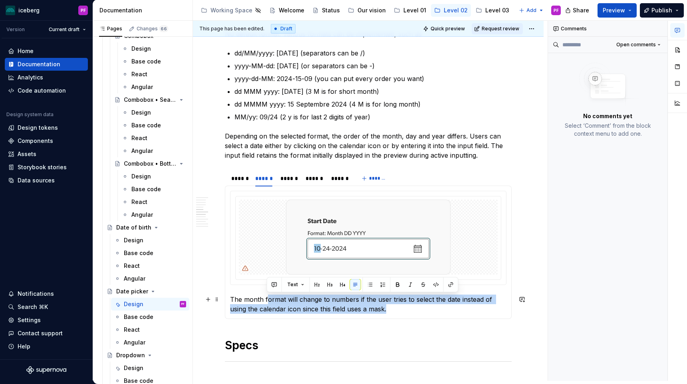
drag, startPoint x: 372, startPoint y: 310, endPoint x: 266, endPoint y: 300, distance: 105.9
click at [266, 300] on p "The month format will change to numbers if the user tries to select the date in…" at bounding box center [368, 304] width 276 height 19
drag, startPoint x: 231, startPoint y: 299, endPoint x: 314, endPoint y: 304, distance: 84.1
click at [314, 304] on p "The month format will change to numbers if the user tries to select the date in…" at bounding box center [368, 304] width 276 height 19
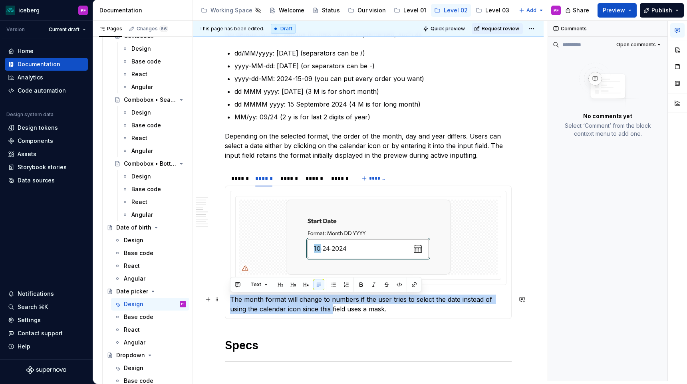
click at [314, 304] on p "The month format will change to numbers if the user tries to select the date in…" at bounding box center [368, 304] width 276 height 19
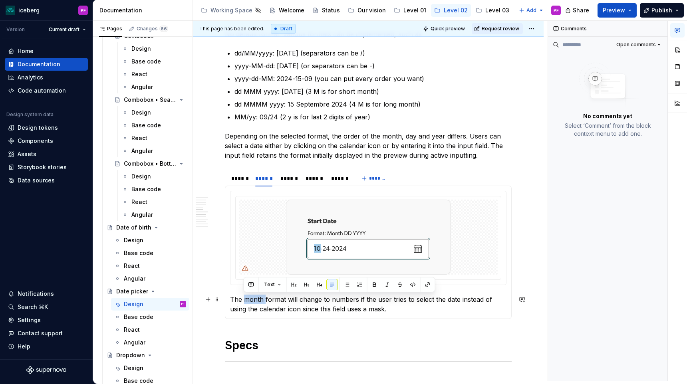
drag, startPoint x: 243, startPoint y: 299, endPoint x: 264, endPoint y: 299, distance: 20.8
click at [264, 299] on p "The month format will change to numbers if the user tries to select the date in…" at bounding box center [368, 304] width 276 height 19
click at [305, 302] on p "The month format will change to numbers if the user tries to select the date in…" at bounding box center [368, 304] width 276 height 19
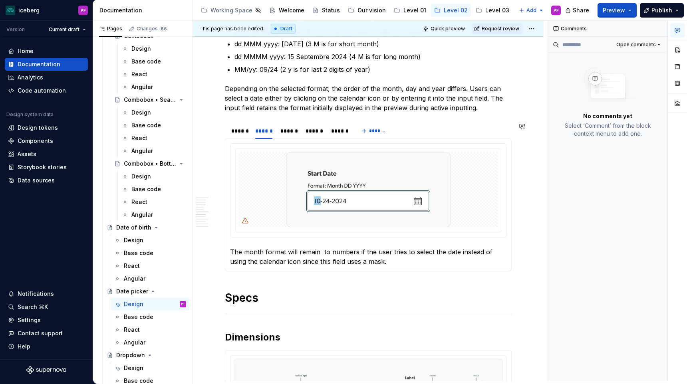
scroll to position [873, 0]
drag, startPoint x: 334, startPoint y: 249, endPoint x: 355, endPoint y: 249, distance: 20.8
click at [355, 249] on p "The month format will remain to numbers if the user tries to select the date in…" at bounding box center [368, 256] width 276 height 19
click at [282, 131] on div "******" at bounding box center [288, 131] width 17 height 8
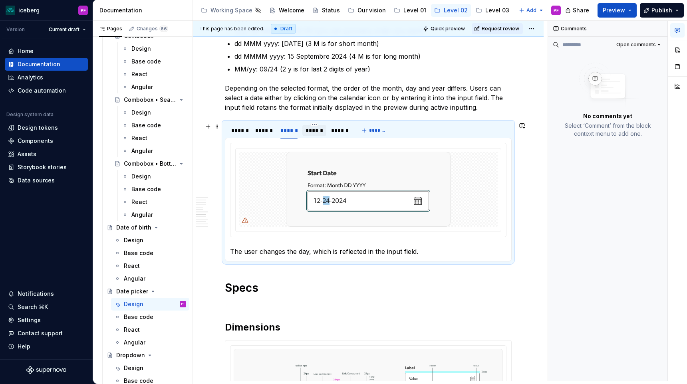
click at [317, 135] on div "******" at bounding box center [314, 130] width 24 height 11
click at [292, 135] on div "******" at bounding box center [289, 130] width 24 height 11
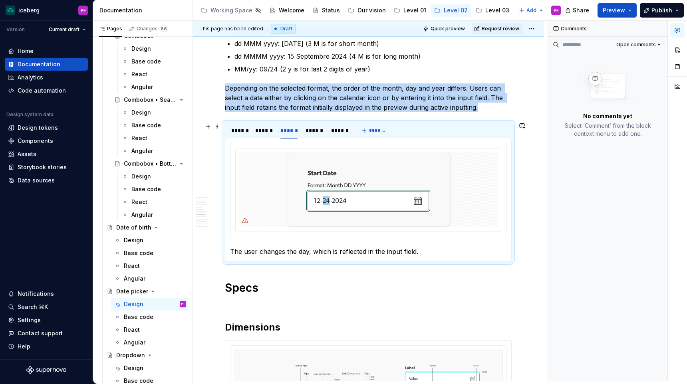
click at [260, 138] on div "****** ****** ****** ****** ******" at bounding box center [289, 133] width 129 height 20
click at [260, 133] on div "******" at bounding box center [263, 131] width 17 height 8
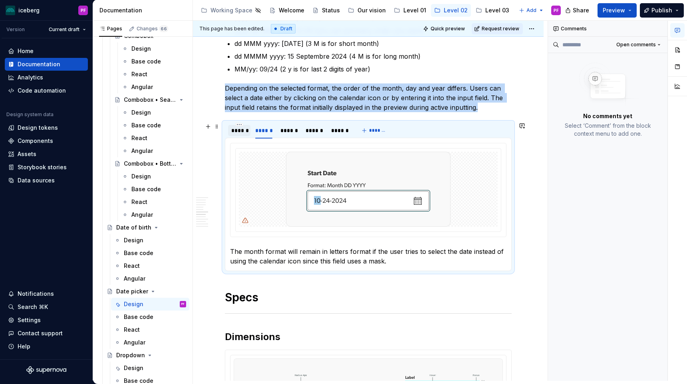
click at [238, 135] on div "******" at bounding box center [239, 130] width 22 height 11
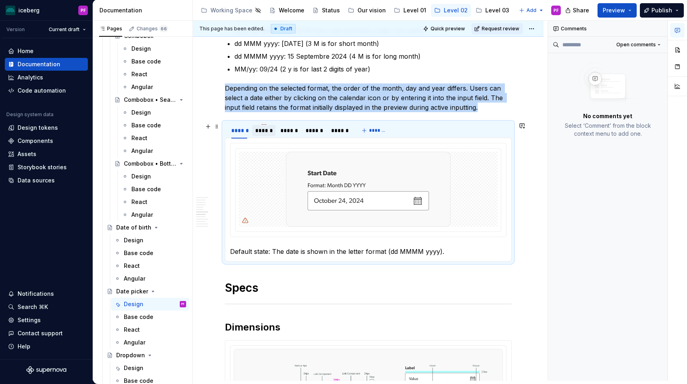
click at [265, 135] on div "******" at bounding box center [264, 130] width 24 height 11
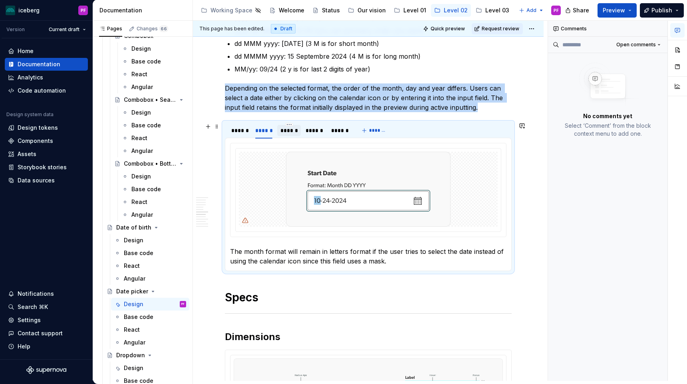
click at [300, 136] on div "******" at bounding box center [289, 130] width 24 height 13
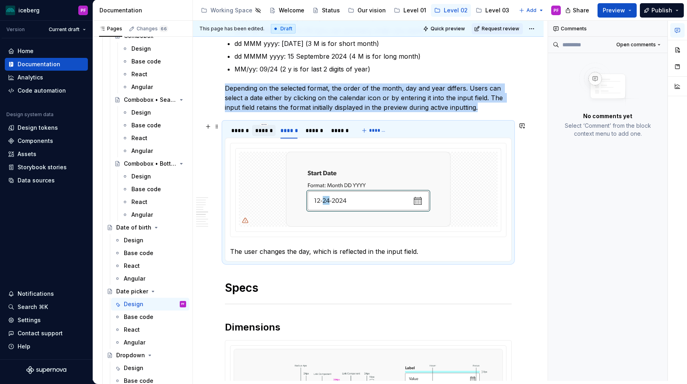
click at [262, 130] on div "******" at bounding box center [263, 131] width 17 height 8
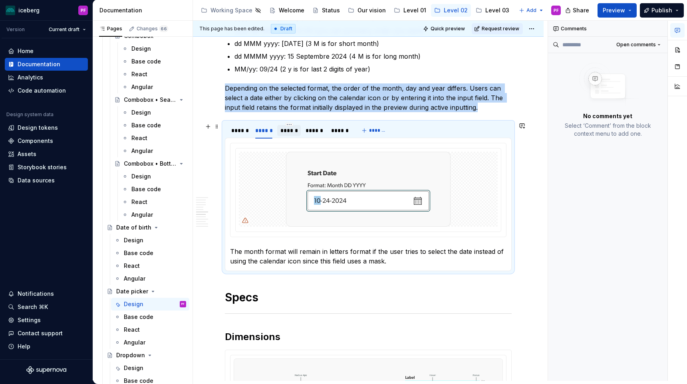
click at [294, 135] on div "******" at bounding box center [289, 130] width 24 height 11
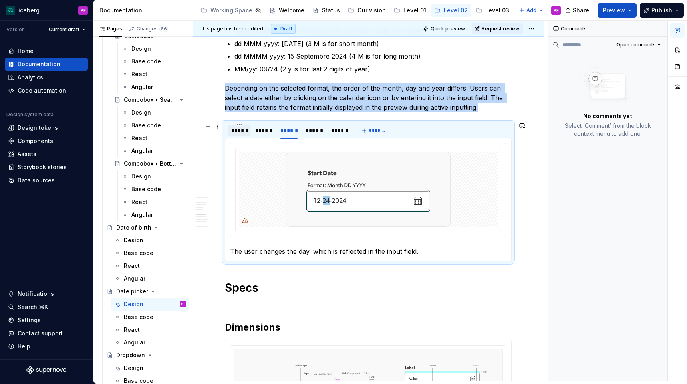
click at [239, 133] on div "******" at bounding box center [239, 131] width 16 height 8
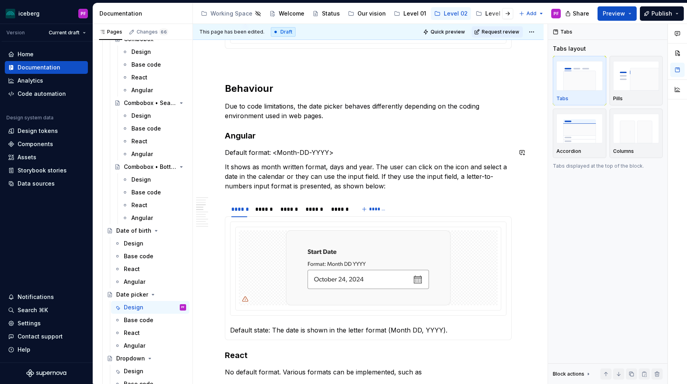
scroll to position [492, 0]
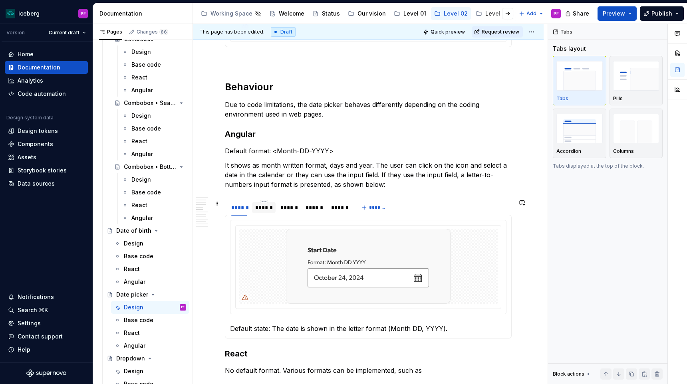
click at [255, 208] on div "******" at bounding box center [264, 207] width 24 height 11
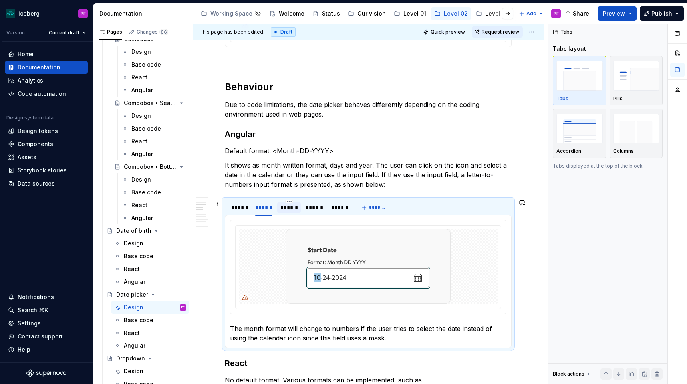
click at [281, 209] on div "******" at bounding box center [288, 208] width 17 height 8
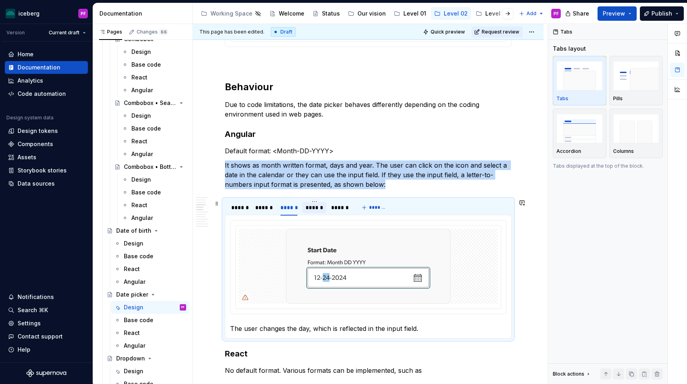
click at [316, 211] on div "******" at bounding box center [314, 208] width 17 height 8
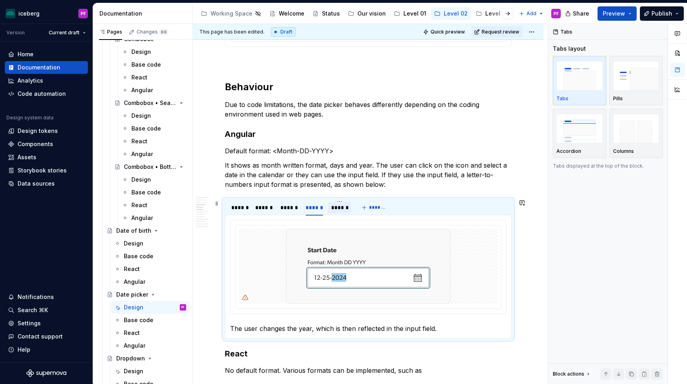
click at [333, 210] on div "******" at bounding box center [339, 208] width 17 height 8
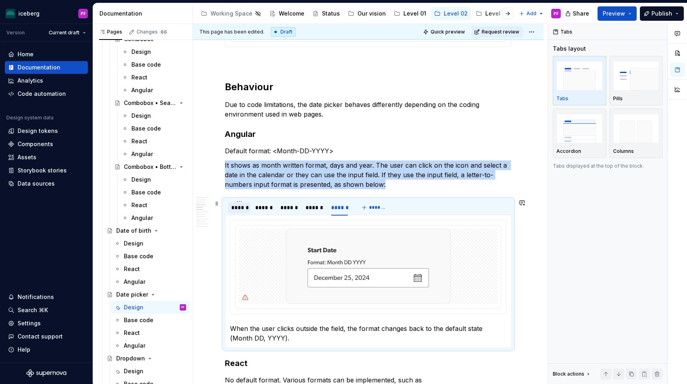
click at [236, 209] on div "******" at bounding box center [239, 208] width 16 height 8
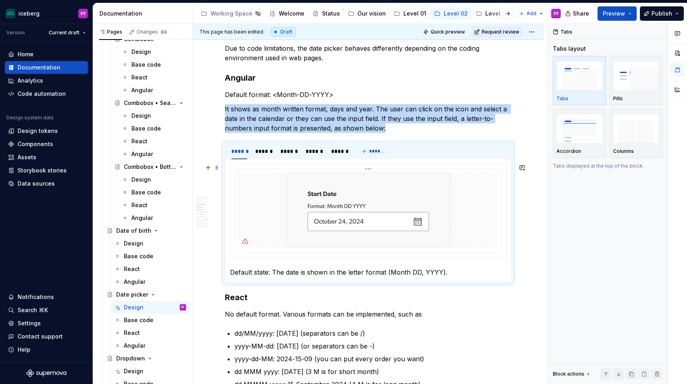
scroll to position [549, 0]
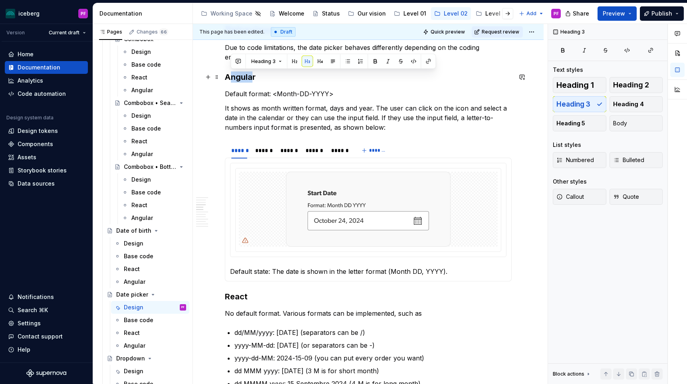
drag, startPoint x: 230, startPoint y: 76, endPoint x: 252, endPoint y: 77, distance: 22.0
click at [252, 78] on h3 "Angular" at bounding box center [368, 77] width 287 height 11
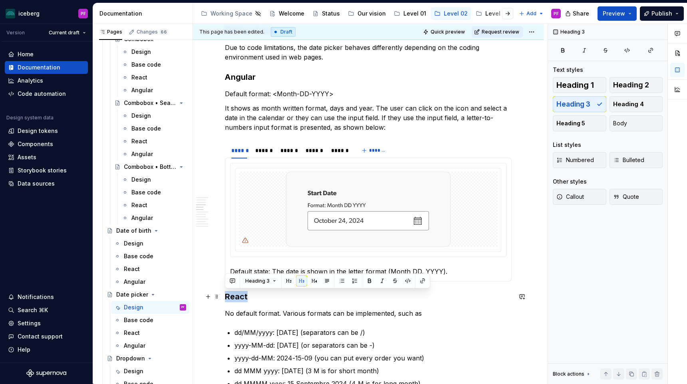
drag, startPoint x: 227, startPoint y: 297, endPoint x: 246, endPoint y: 297, distance: 18.8
click at [246, 297] on h3 "React" at bounding box center [368, 296] width 287 height 11
click at [248, 299] on h3 "React" at bounding box center [368, 296] width 287 height 11
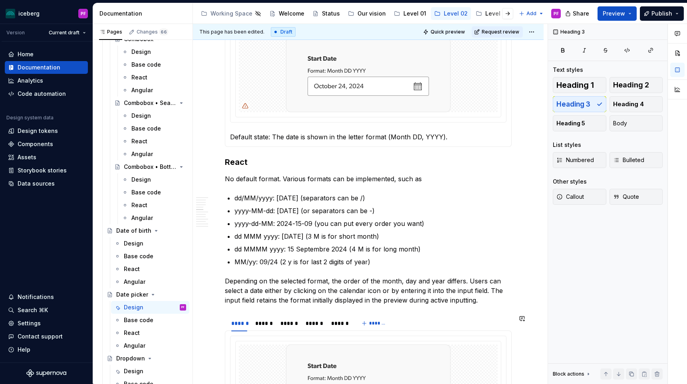
scroll to position [616, 0]
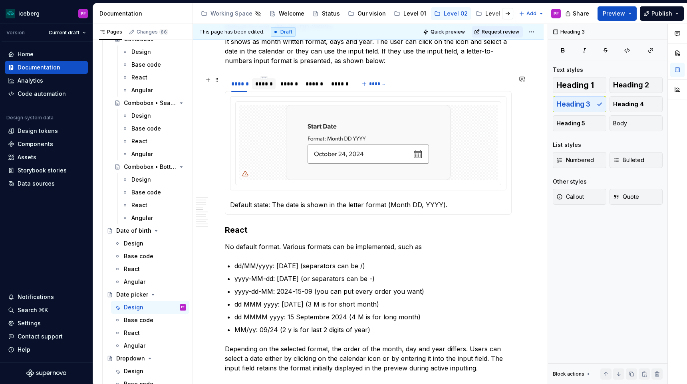
click at [268, 88] on div "******" at bounding box center [264, 83] width 24 height 11
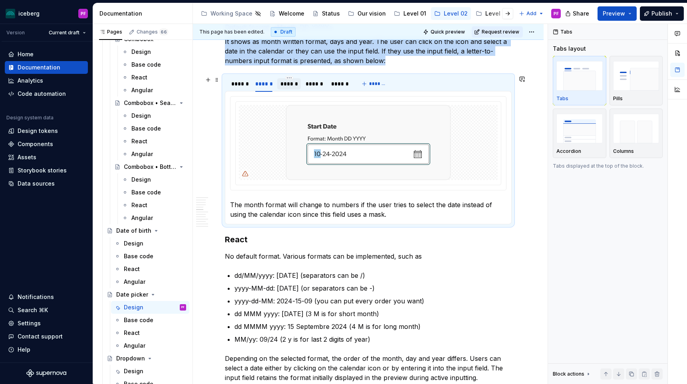
click at [286, 86] on div "******" at bounding box center [288, 84] width 17 height 8
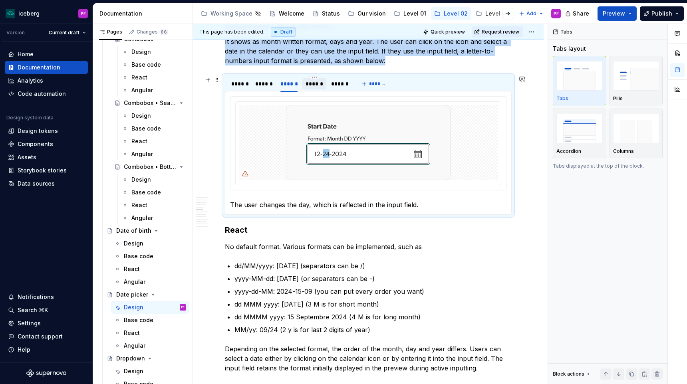
click at [308, 87] on div "******" at bounding box center [314, 84] width 17 height 8
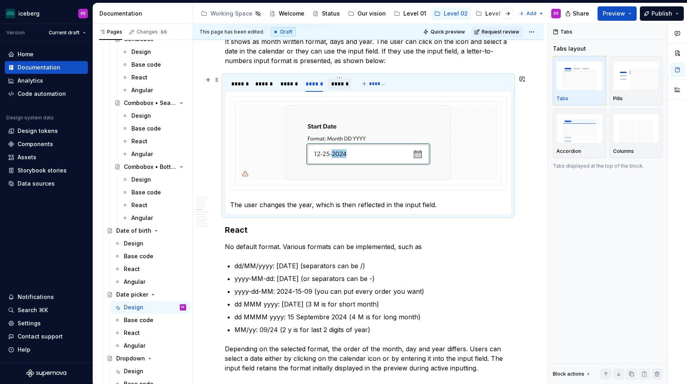
click at [331, 86] on div "******" at bounding box center [339, 84] width 17 height 8
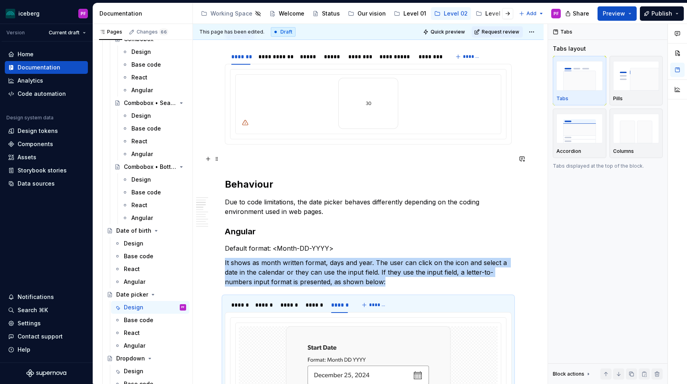
scroll to position [426, 0]
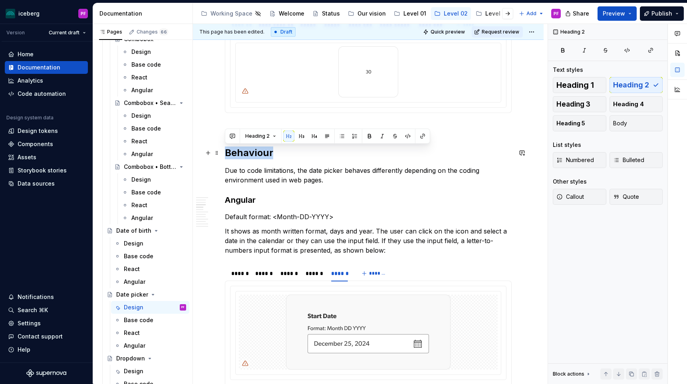
drag, startPoint x: 225, startPoint y: 154, endPoint x: 276, endPoint y: 154, distance: 51.1
click at [276, 154] on h2 "Behaviour" at bounding box center [368, 153] width 287 height 13
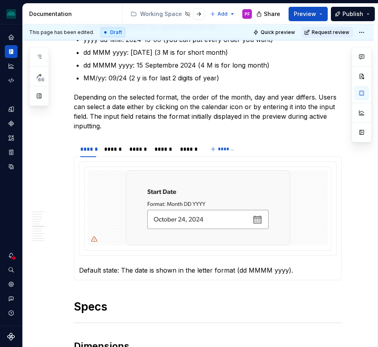
scroll to position [869, 0]
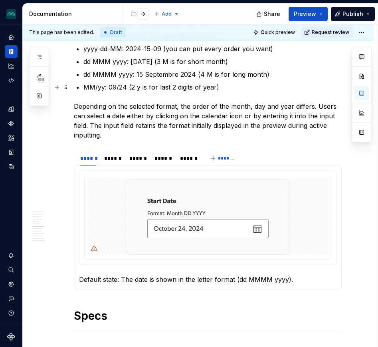
type textarea "*"
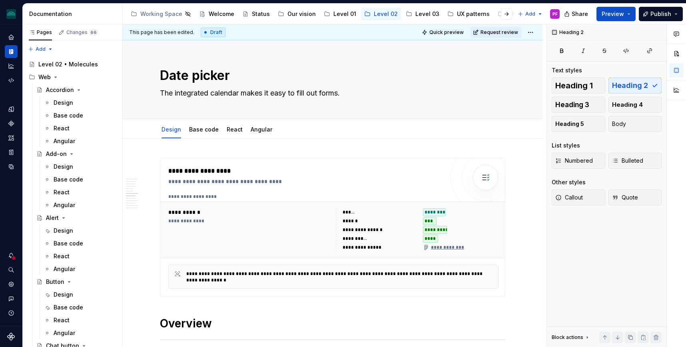
scroll to position [859, 0]
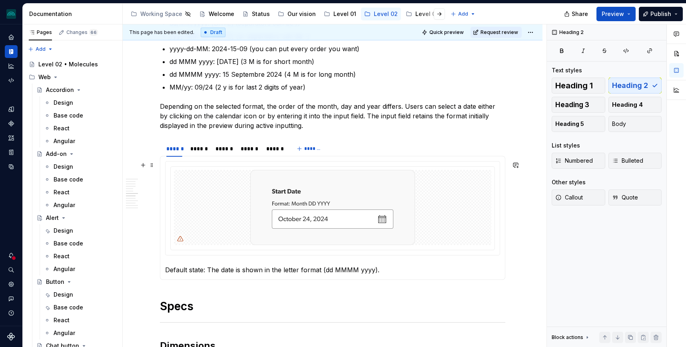
type textarea "*"
